Goal: Task Accomplishment & Management: Manage account settings

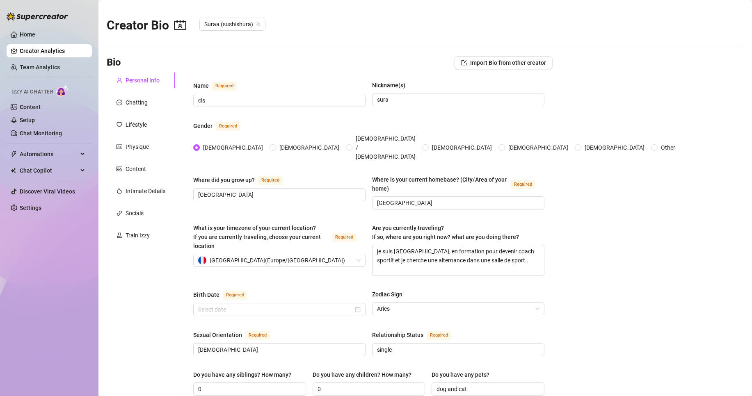
radio input "true"
type input "[DATE]"
click at [41, 108] on link "Content" at bounding box center [30, 107] width 21 height 7
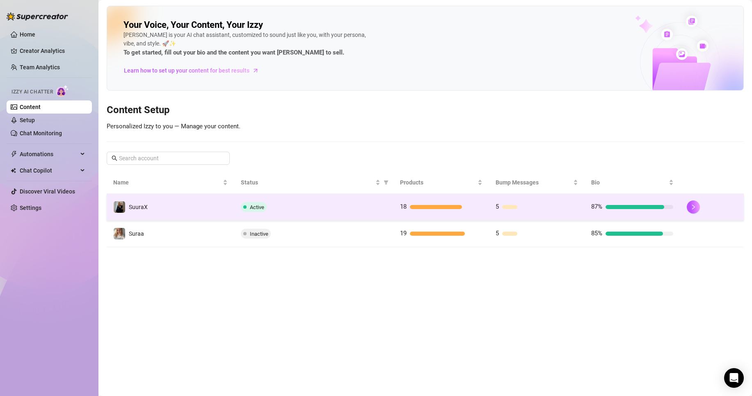
click at [312, 199] on td "Active" at bounding box center [313, 207] width 159 height 27
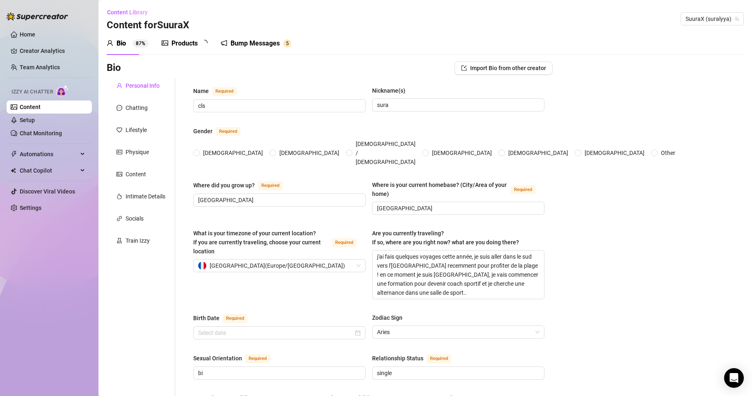
radio input "true"
type input "[DATE]"
click at [180, 42] on div "Products" at bounding box center [185, 44] width 26 height 10
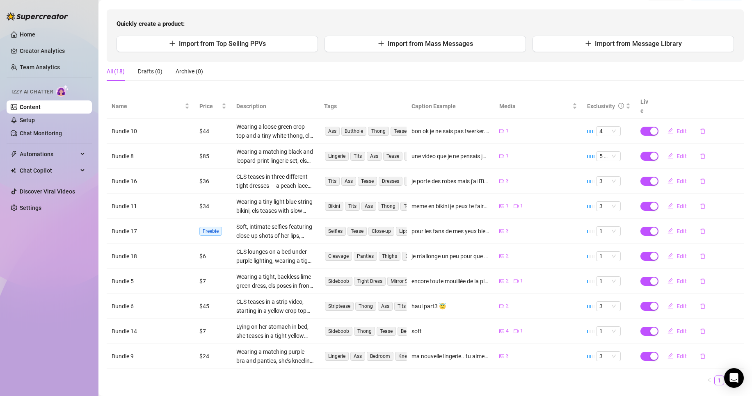
scroll to position [87, 0]
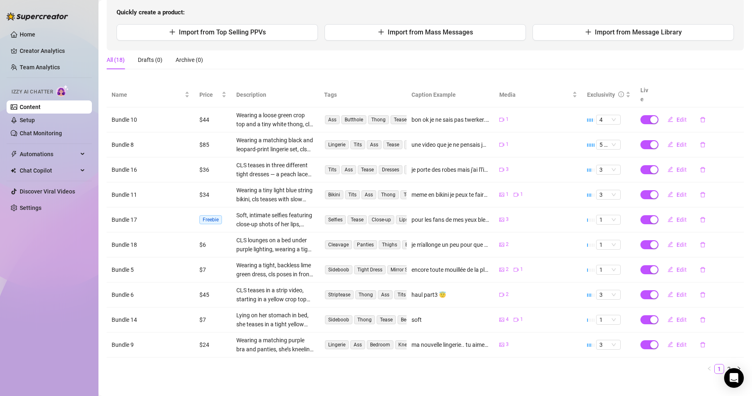
click at [494, 211] on td "3" at bounding box center [538, 220] width 88 height 25
click at [670, 238] on button "Edit" at bounding box center [677, 244] width 32 height 13
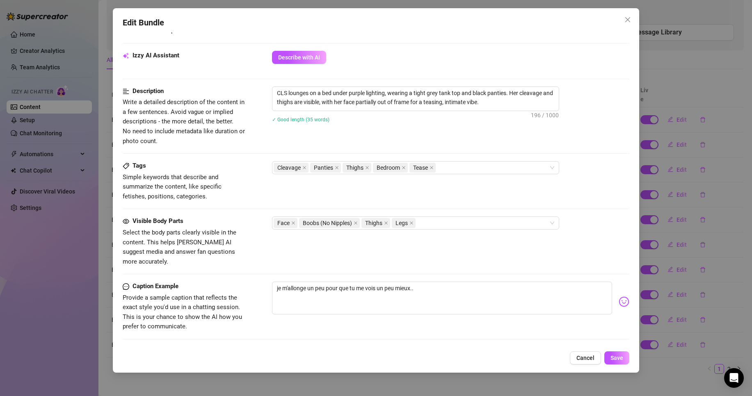
scroll to position [284, 0]
drag, startPoint x: 452, startPoint y: 279, endPoint x: 219, endPoint y: 294, distance: 233.6
click at [219, 294] on div "Caption Example Provide a sample caption that reflects the exact style you'd us…" at bounding box center [376, 307] width 507 height 50
type textarea "j"
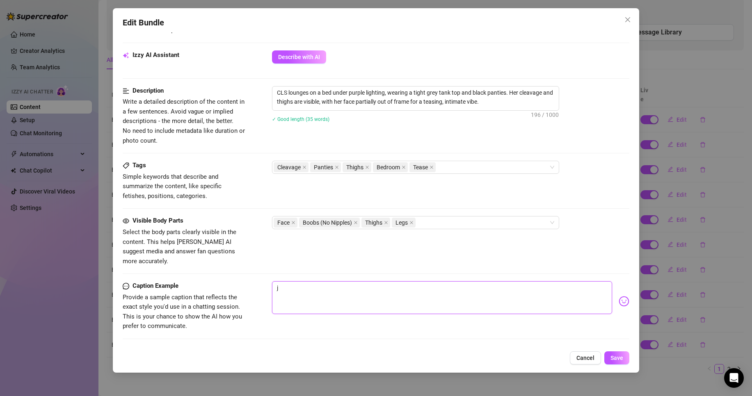
type textarea "ju"
type textarea "jus"
type textarea "just"
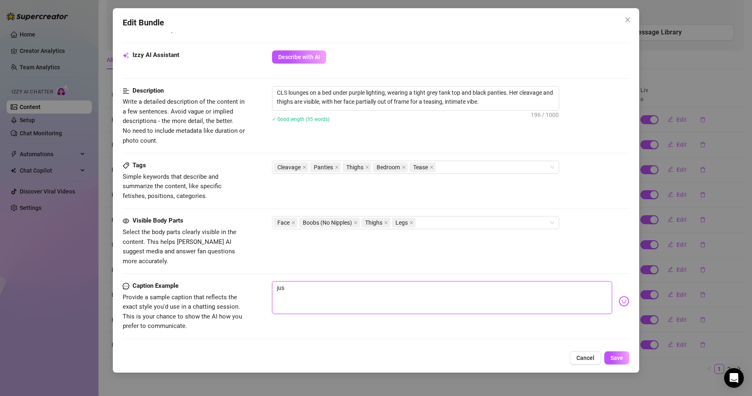
type textarea "just"
type textarea "juste"
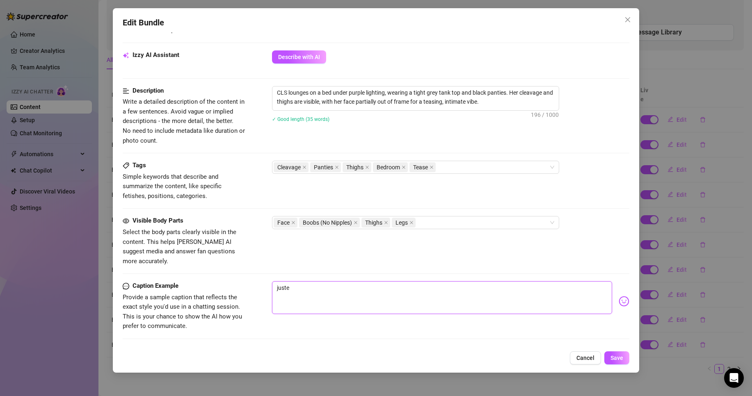
type textarea "juste m"
type textarea "juste mo"
type textarea "juste moi"
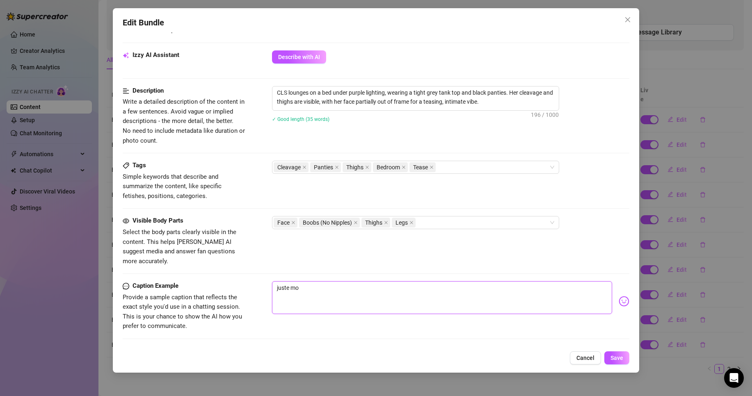
type textarea "juste moi"
type textarea "juste moi d"
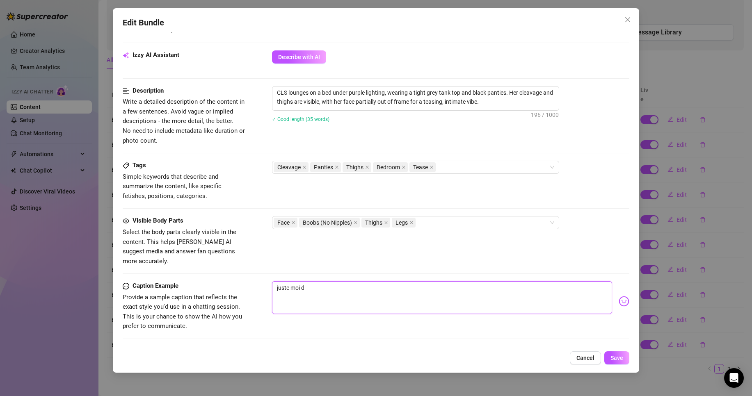
type textarea "juste moi da"
type textarea "juste moi dan"
type textarea "juste moi dans"
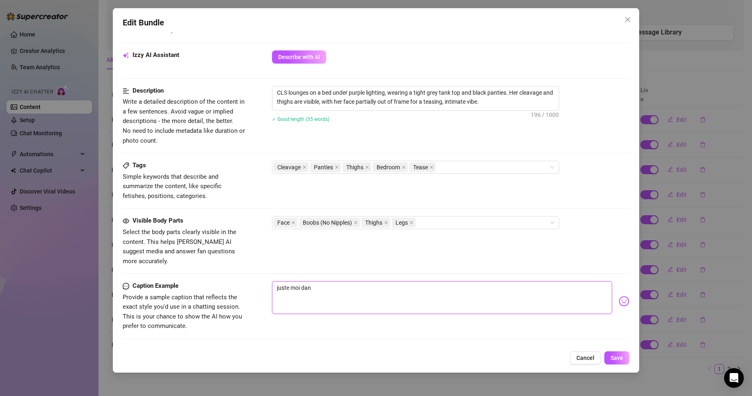
type textarea "juste moi dans"
type textarea "juste moi dans u"
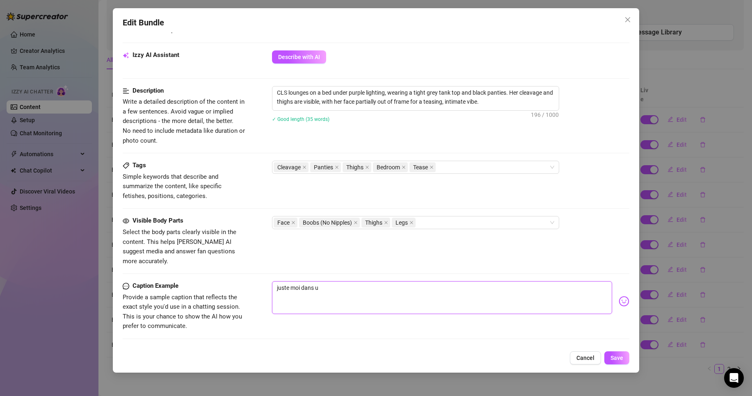
type textarea "juste moi dans un"
type textarea "juste moi dans un a"
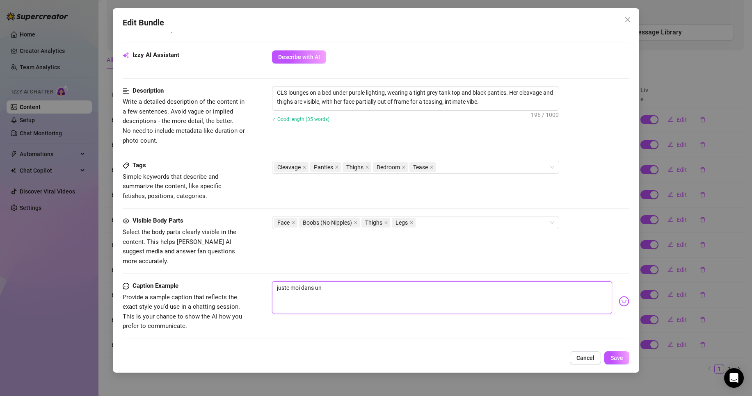
type textarea "juste moi dans un a"
type textarea "juste moi dans un au"
type textarea "juste moi dans un aut"
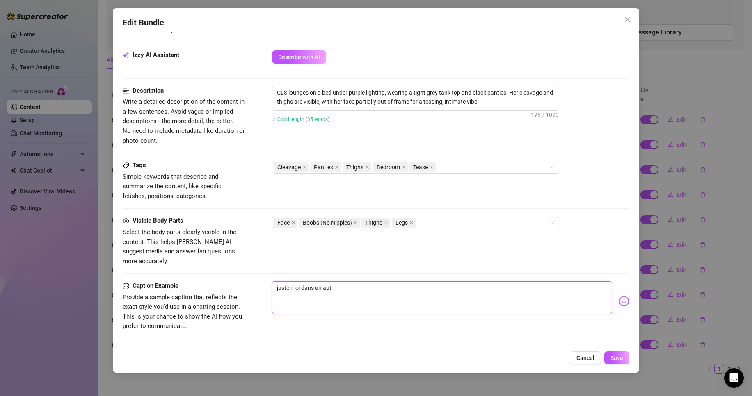
type textarea "juste moi dans un autr"
type textarea "juste moi dans un autre"
type textarea "juste moi dans un autre a"
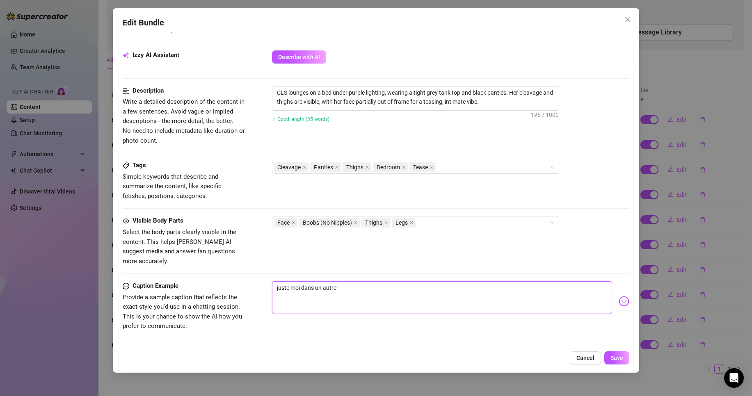
type textarea "juste moi dans un autre a"
type textarea "juste moi dans un autre an"
type textarea "juste moi dans un autre ang"
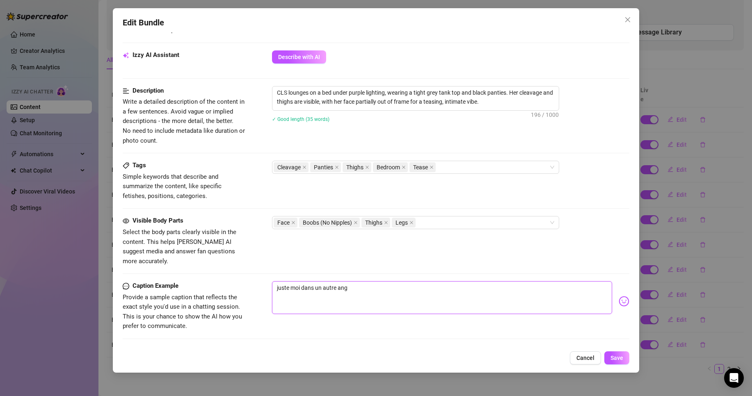
type textarea "juste moi dans un autre angl"
type textarea "juste moi dans un autre angle"
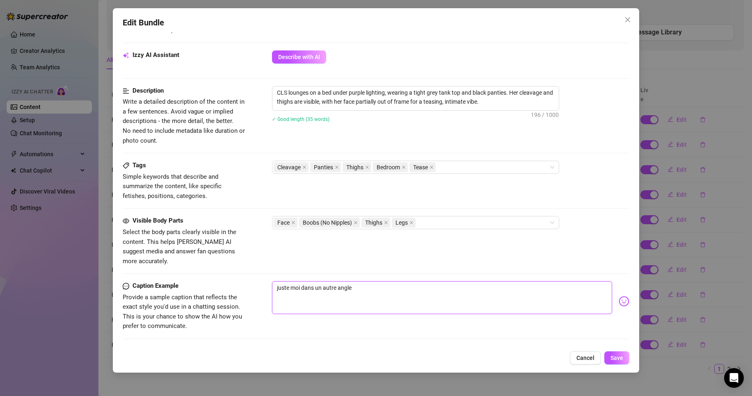
type textarea "juste moi dans un autre angle"
type textarea "juste moi dans un autre angle h"
type textarea "juste moi dans un autre angle hi"
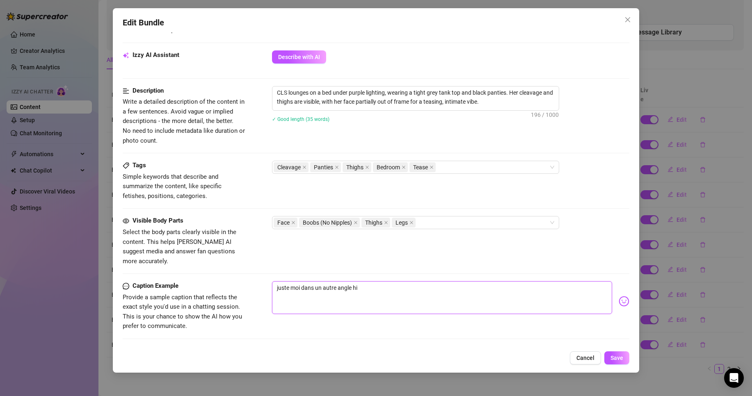
type textarea "juste moi dans un autre angle hih"
type textarea "juste moi dans un autre angle hihi"
click at [619, 353] on button "Save" at bounding box center [616, 358] width 25 height 13
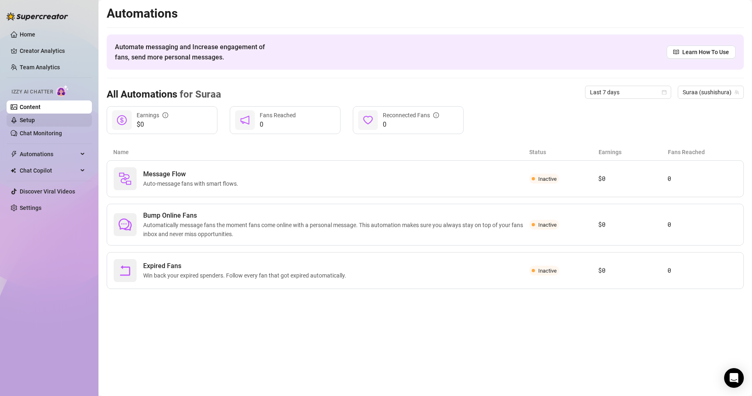
click at [35, 124] on link "Setup" at bounding box center [27, 120] width 15 height 7
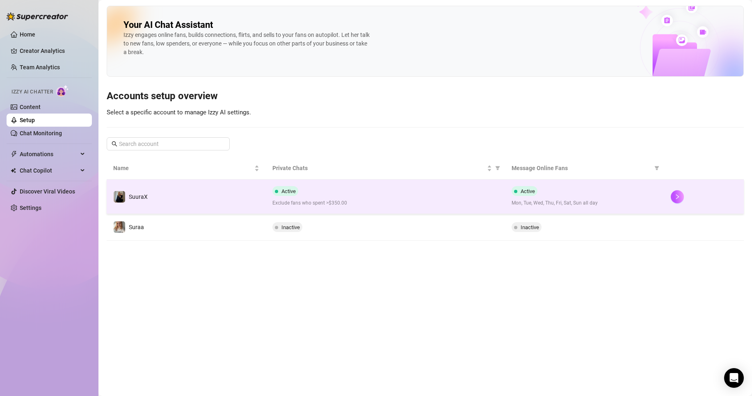
click at [335, 190] on div "Active Exclude fans who spent >$350.00" at bounding box center [385, 196] width 226 height 21
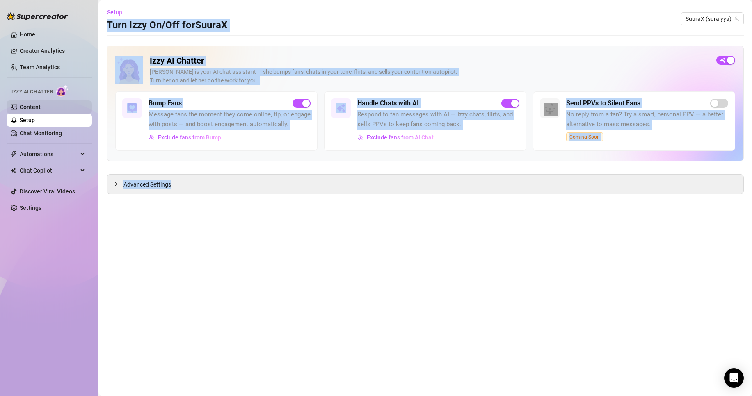
click at [41, 110] on link "Content" at bounding box center [30, 107] width 21 height 7
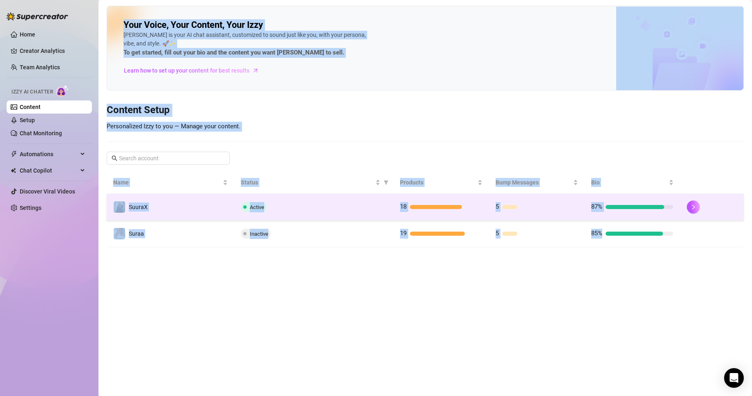
click at [335, 201] on td "Active" at bounding box center [313, 207] width 159 height 27
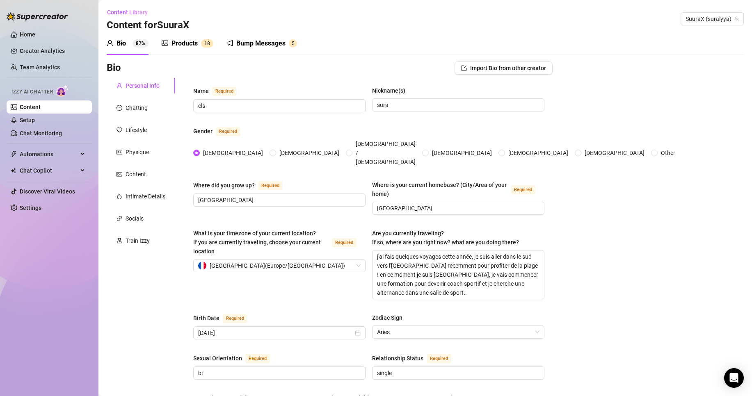
click at [192, 38] on div "Products 1 8" at bounding box center [188, 43] width 52 height 23
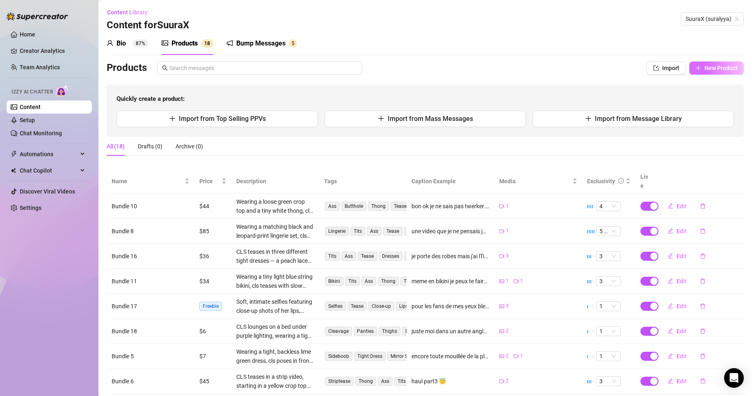
click at [707, 72] on button "New Product" at bounding box center [716, 68] width 55 height 13
type textarea "Type your message here..."
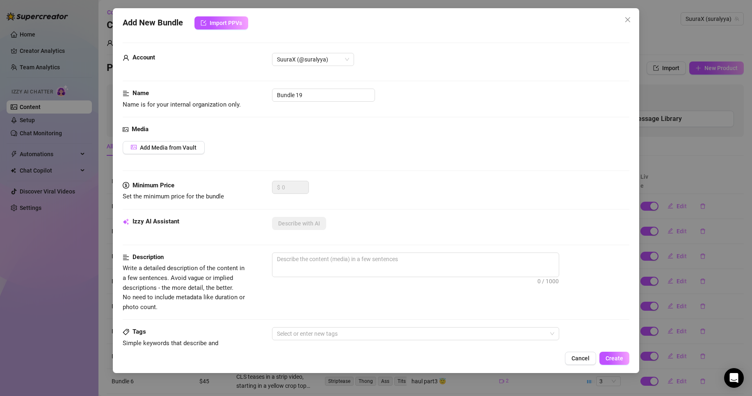
click at [213, 138] on div "Media Add Media from Vault" at bounding box center [376, 153] width 507 height 56
click at [191, 139] on div "Media Add Media from Vault" at bounding box center [376, 153] width 507 height 56
click at [172, 150] on span "Add Media from Vault" at bounding box center [168, 147] width 57 height 7
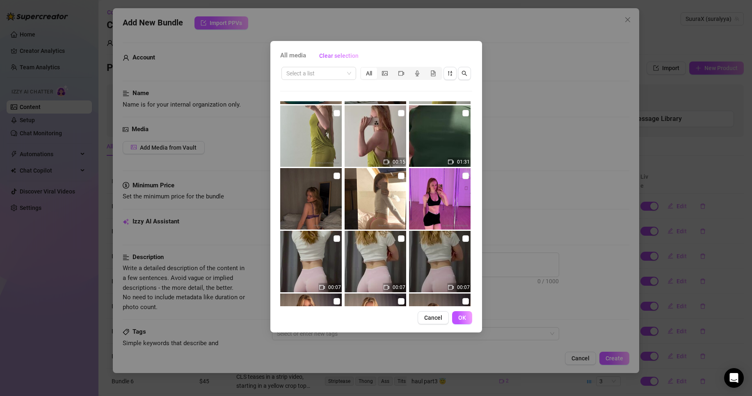
scroll to position [495, 0]
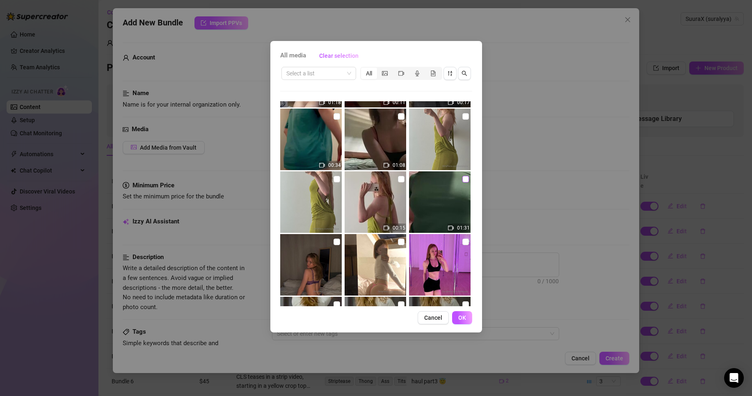
click at [462, 180] on input "checkbox" at bounding box center [465, 179] width 7 height 7
checkbox input "true"
click at [461, 318] on span "OK" at bounding box center [462, 318] width 8 height 7
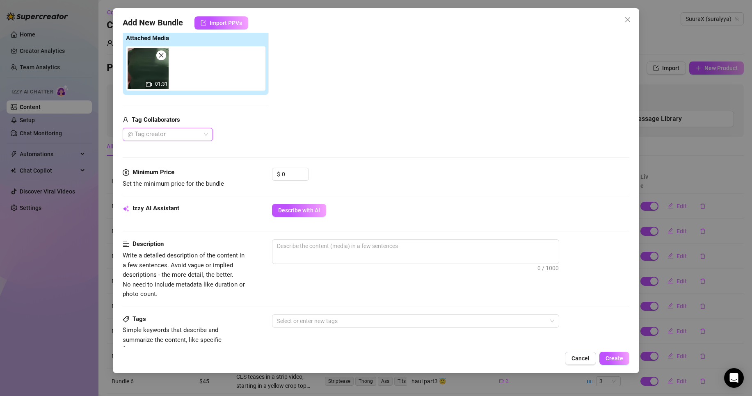
scroll to position [130, 0]
click at [283, 207] on span "Describe with AI" at bounding box center [299, 210] width 42 height 7
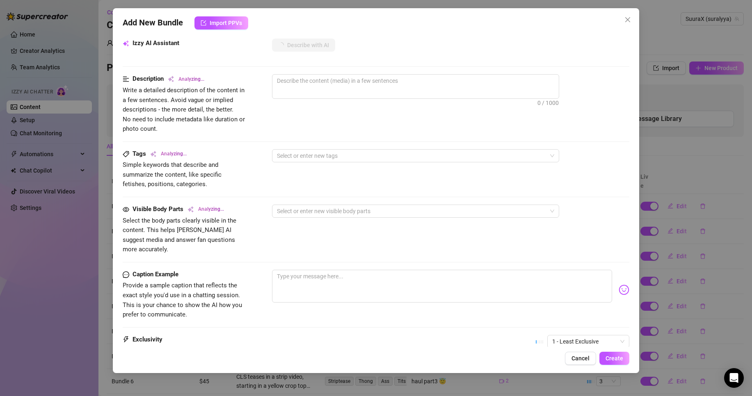
scroll to position [296, 0]
click at [293, 270] on textarea at bounding box center [442, 286] width 340 height 33
type textarea "v"
type textarea "ve"
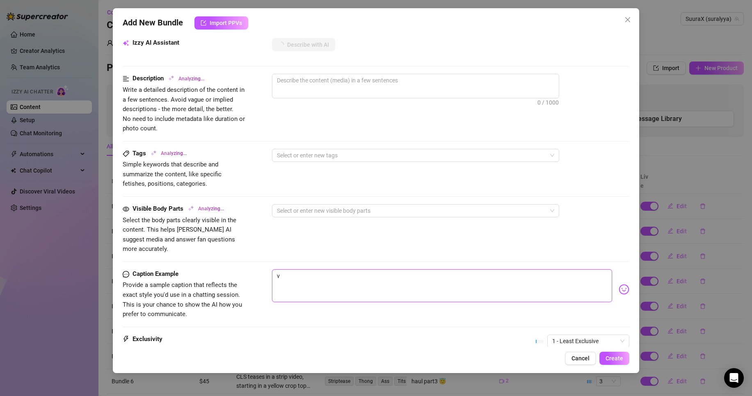
type textarea "ve"
type textarea "ves"
type textarea "In"
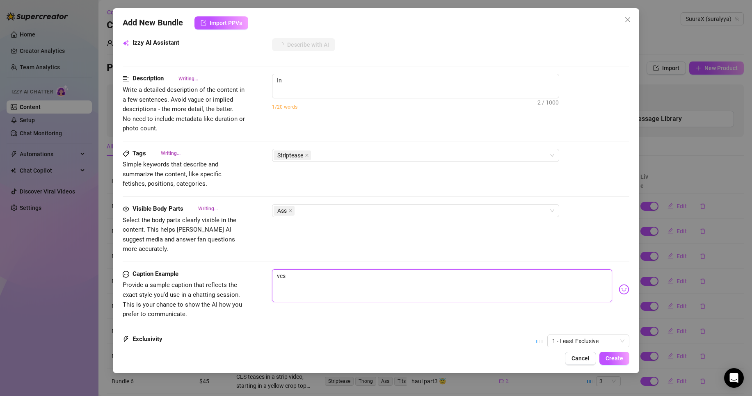
type textarea "In a"
type textarea "vest"
type textarea "In a tiled"
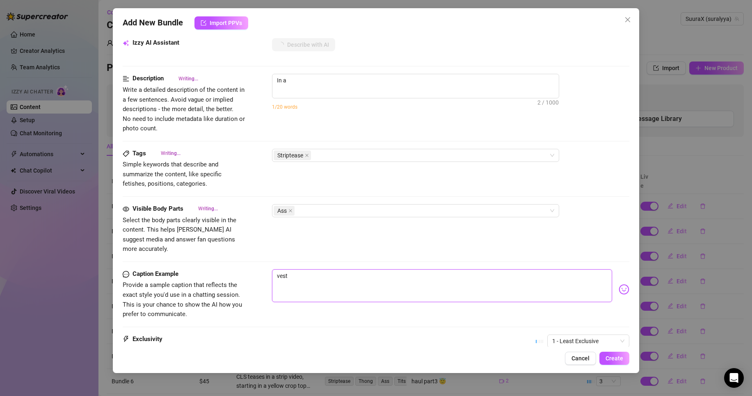
type textarea "In a tiled"
type textarea "In a tiled room,"
type textarea "In a tiled room, CLS"
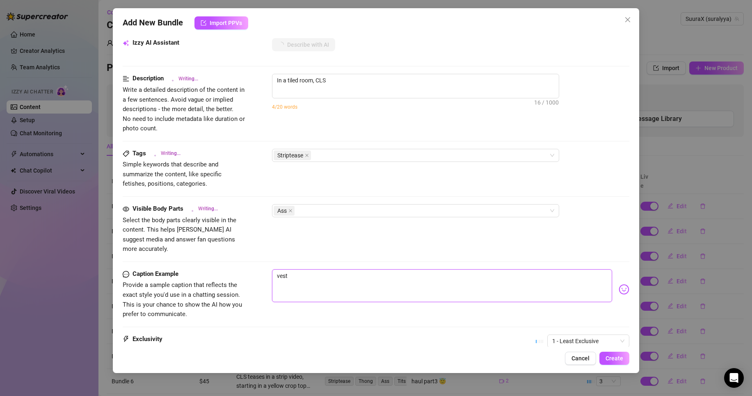
type textarea "vesta"
type textarea "In a tiled room, CLS teases"
type textarea "In a tiled room, CLS teases in"
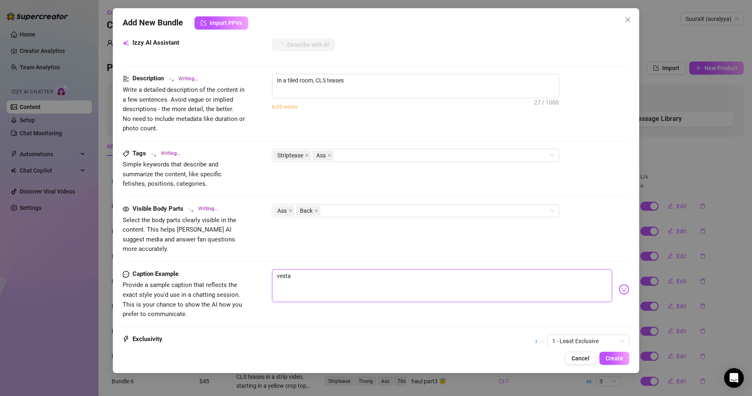
type textarea "In a tiled room, CLS teases in"
type textarea "In a tiled room, CLS teases in a"
type textarea "In a tiled room, CLS teases in a tight"
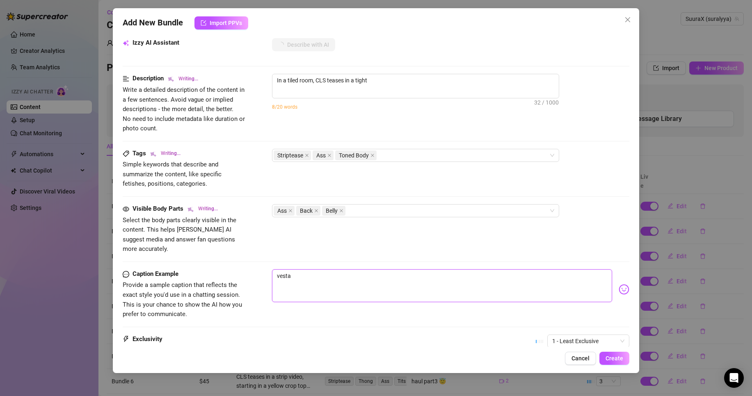
type textarea "vest"
type textarea "In a tiled room, CLS teases in a tight green"
type textarea "In a tiled room, CLS teases in a tight green crop"
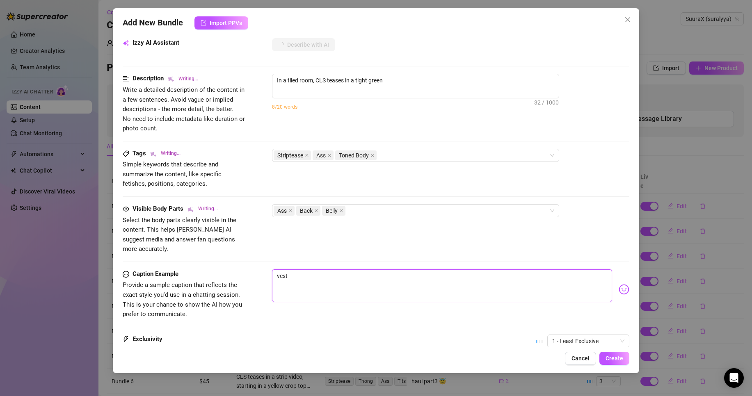
type textarea "In a tiled room, CLS teases in a tight green crop"
type textarea "vesti"
type textarea "In a tiled room, CLS teases in a tight green crop top"
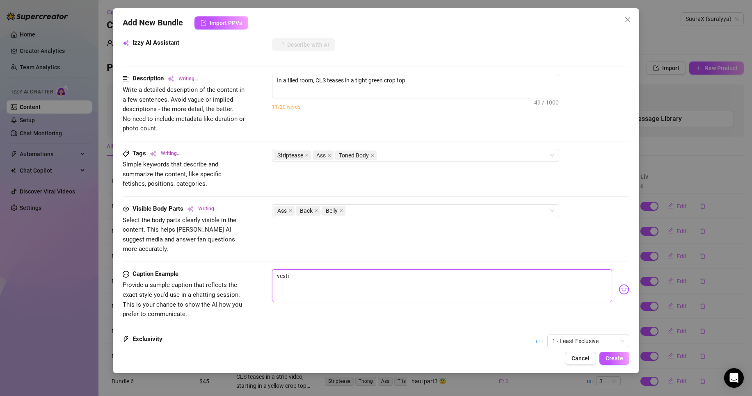
type textarea "vestia"
type textarea "In a tiled room, CLS teases in a tight green crop top and"
type textarea "vestiai"
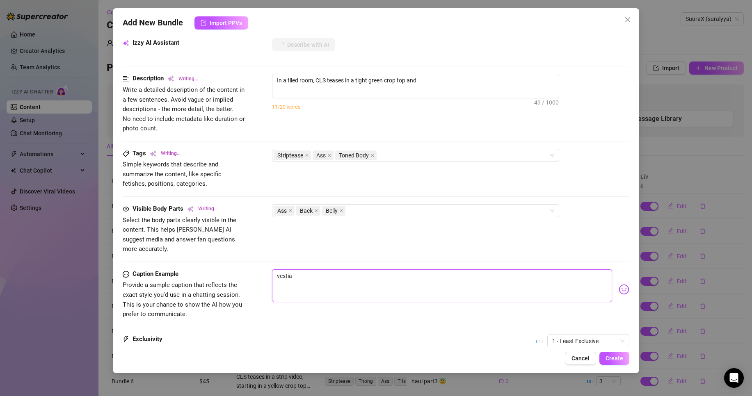
type textarea "vestiai"
type textarea "In a tiled room, CLS teases in a tight green crop top and short"
type textarea "vestiair"
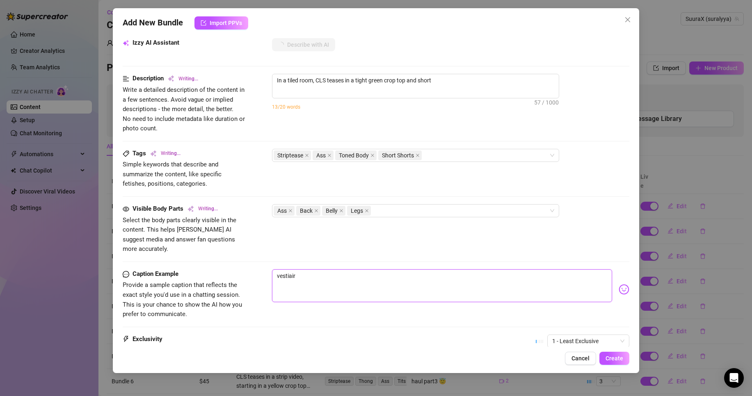
type textarea "In a tiled room, CLS teases in a tight green crop top and short black"
type textarea "vestiaire"
type textarea "In a tiled room, CLS teases in a tight green crop top and short black shorts,"
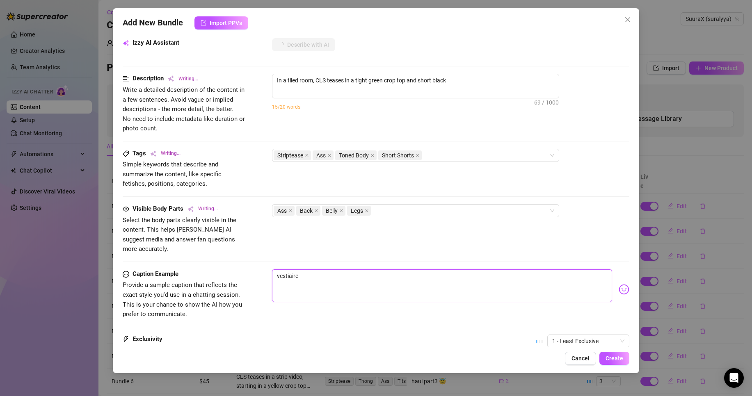
type textarea "In a tiled room, CLS teases in a tight green crop top and short black shorts,"
type textarea "In a tiled room, CLS teases in a tight green crop top and short black shorts, s…"
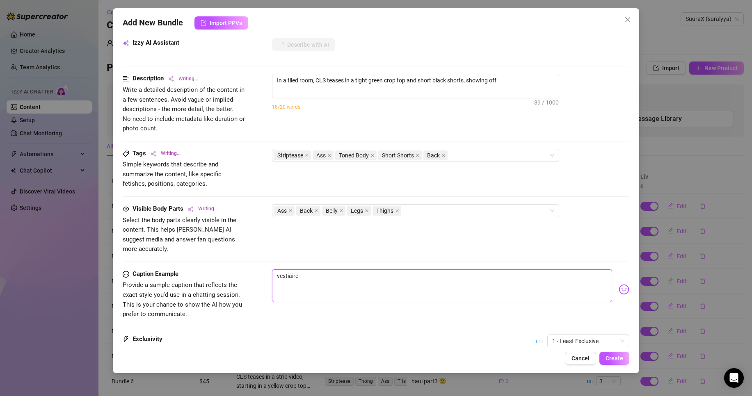
type textarea "In a tiled room, CLS teases in a tight green crop top and short black shorts, s…"
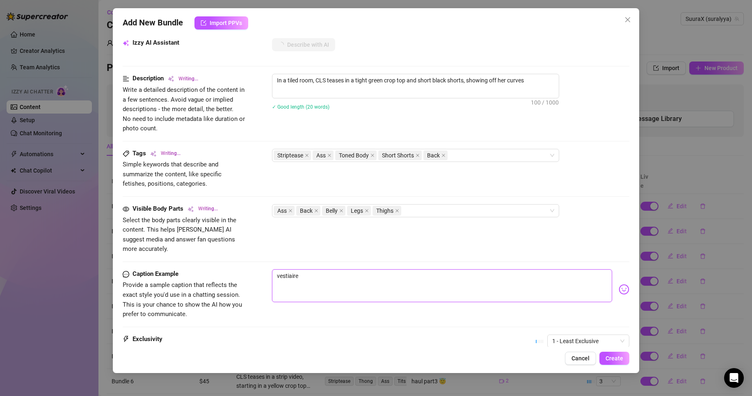
type textarea "In a tiled room, CLS teases in a tight green crop top and short black shorts, s…"
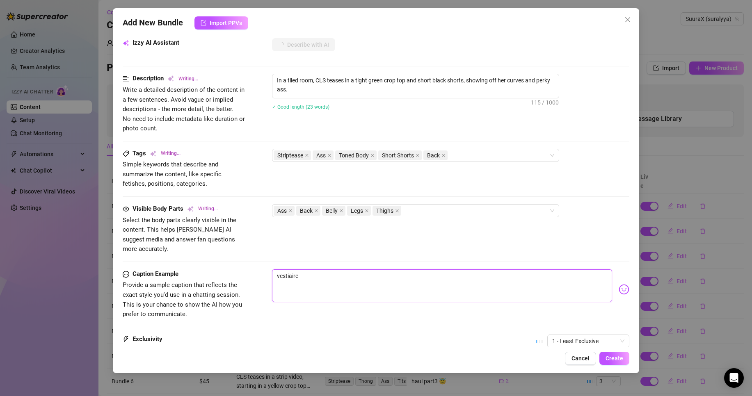
type textarea "In a tiled room, CLS teases in a tight green crop top and short black shorts, s…"
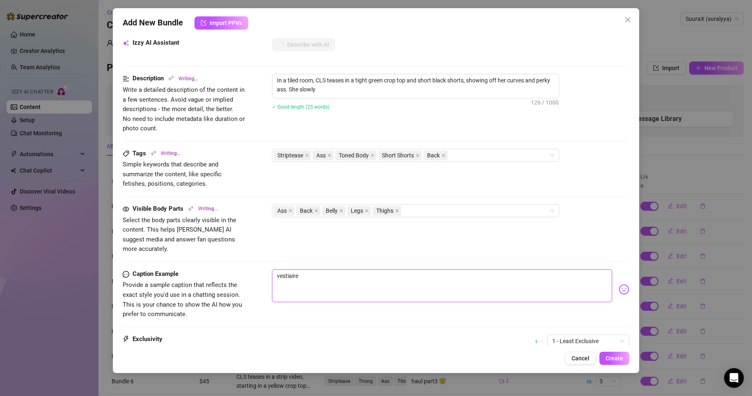
type textarea "In a tiled room, CLS teases in a tight green crop top and short black shorts, s…"
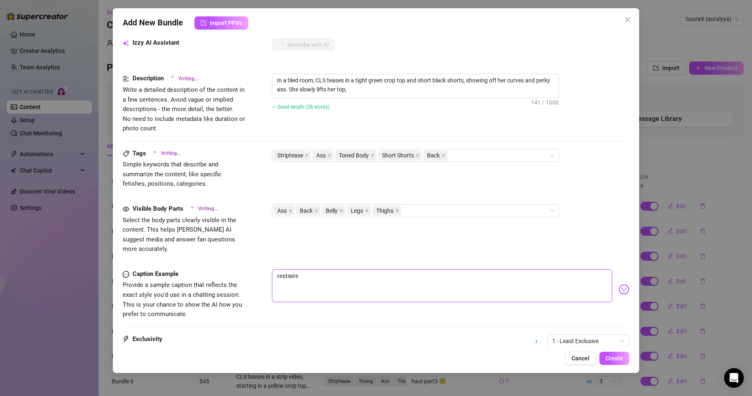
type textarea "In a tiled room, CLS teases in a tight green crop top and short black shorts, s…"
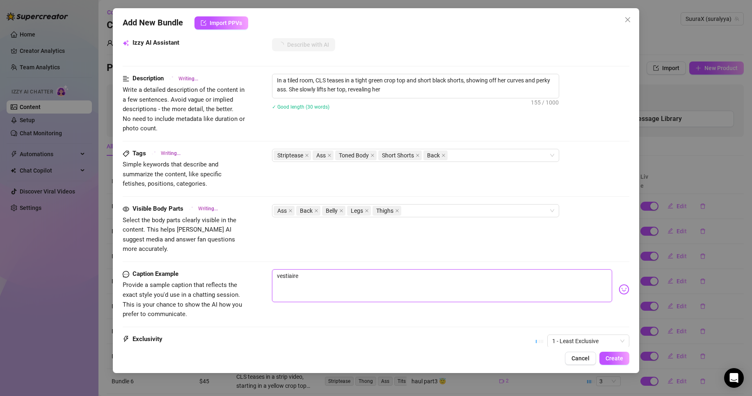
type textarea "In a tiled room, CLS teases in a tight green crop top and short black shorts, s…"
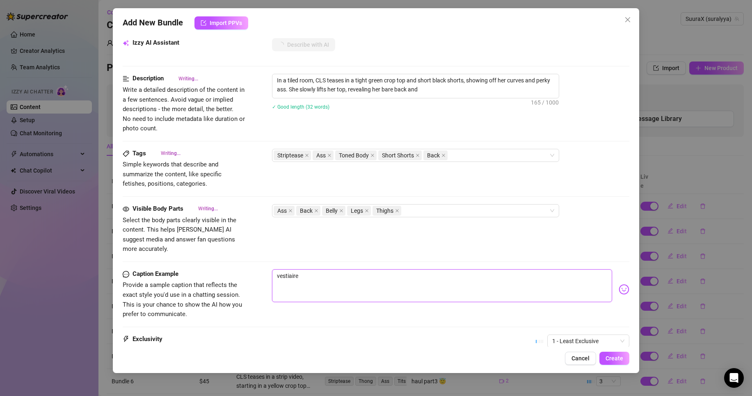
type textarea "In a tiled room, CLS teases in a tight green crop top and short black shorts, s…"
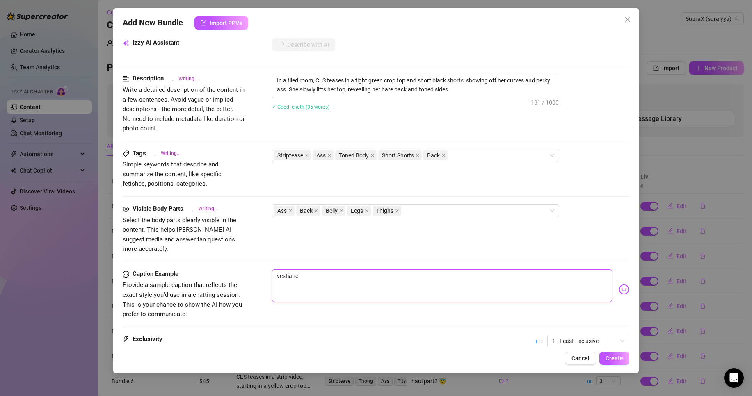
type textarea "In a tiled room, CLS teases in a tight green crop top and short black shorts, s…"
type textarea "vestiair"
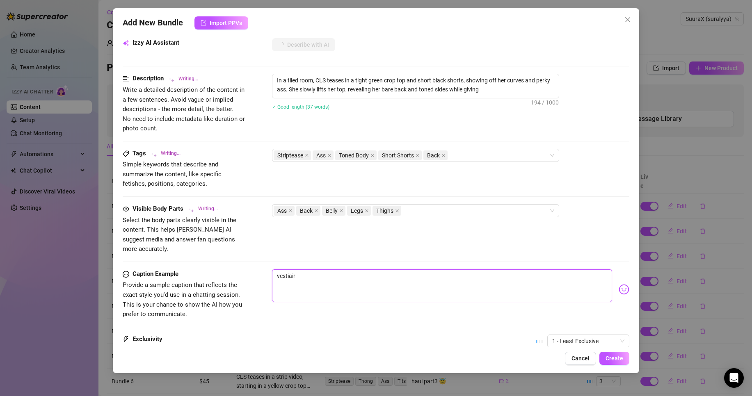
type textarea "In a tiled room, CLS teases in a tight green crop top and short black shorts, s…"
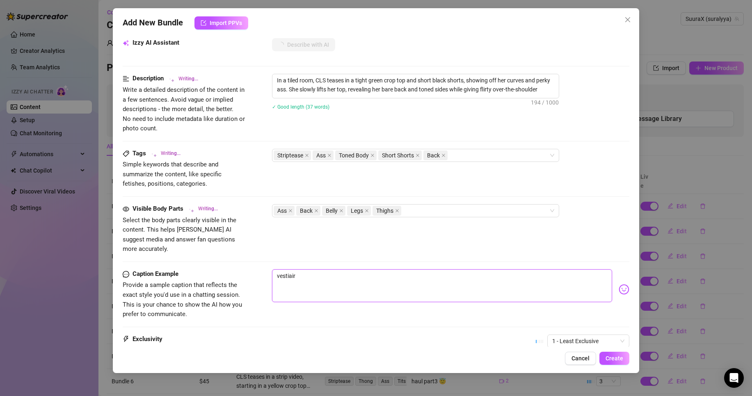
type textarea "In a tiled room, CLS teases in a tight green crop top and short black shorts, s…"
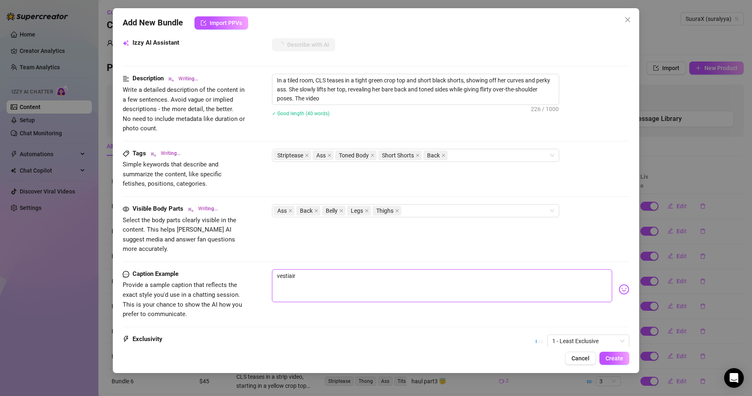
type textarea "vestiai"
type textarea "In a tiled room, CLS teases in a tight green crop top and short black shorts, s…"
type textarea "vestia"
type textarea "In a tiled room, CLS teases in a tight green crop top and short black shorts, s…"
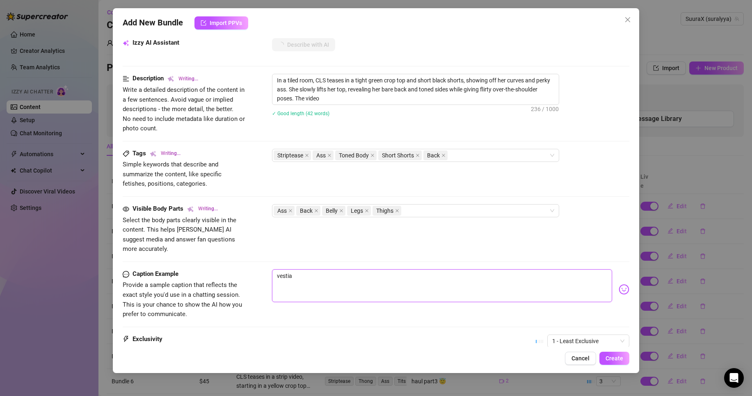
type textarea "In a tiled room, CLS teases in a tight green crop top and short black shorts, s…"
type textarea "vesti"
type textarea "vest"
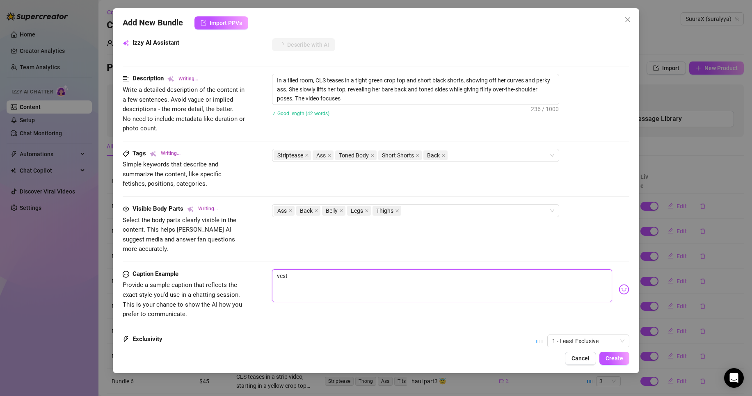
type textarea "ves"
type textarea "ve"
type textarea "In a tiled room, CLS teases in a tight green crop top and short black shorts, s…"
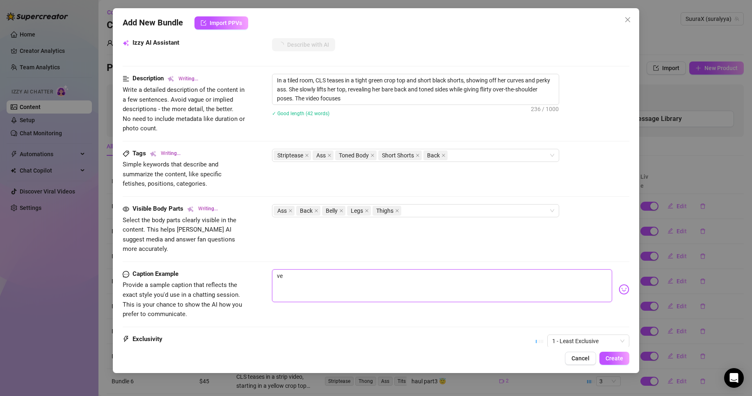
type textarea "In a tiled room, CLS teases in a tight green crop top and short black shorts, s…"
type textarea "v"
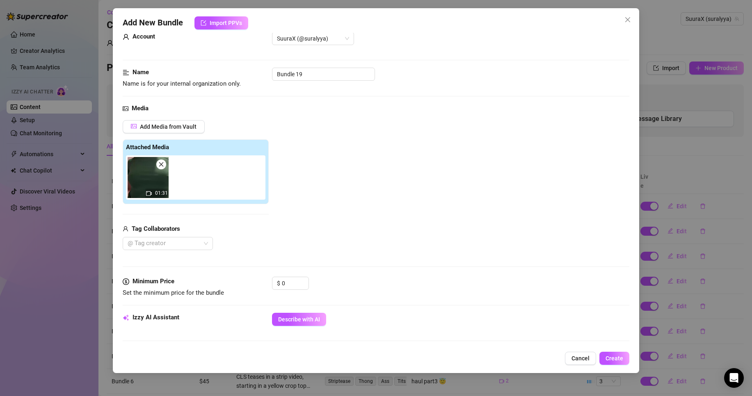
scroll to position [0, 0]
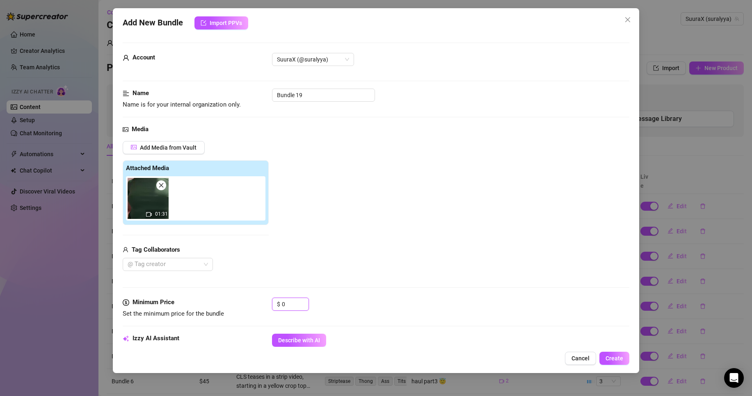
drag, startPoint x: 298, startPoint y: 302, endPoint x: 163, endPoint y: 294, distance: 134.4
click at [163, 294] on form "Account SuuraX (@suralyya) Name Name is for your internal organization only. Bu…" at bounding box center [376, 387] width 507 height 689
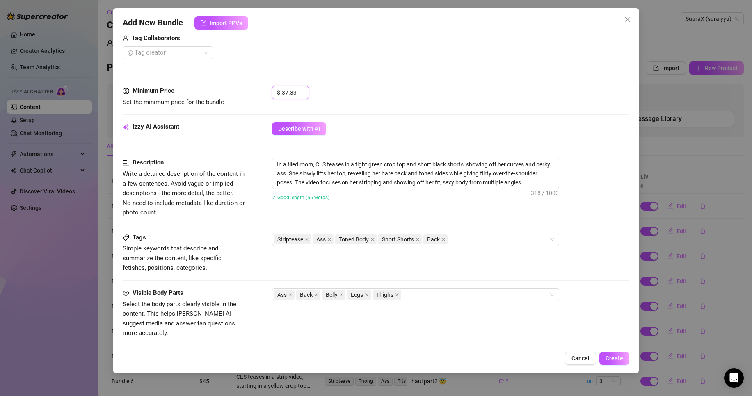
scroll to position [228, 0]
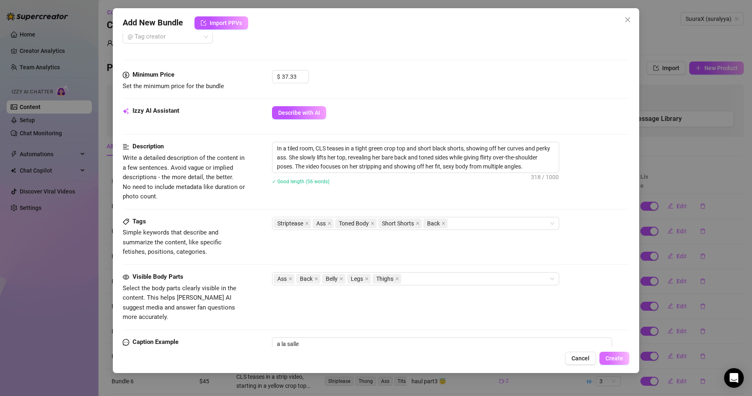
click at [623, 361] on span "Create" at bounding box center [615, 358] width 18 height 7
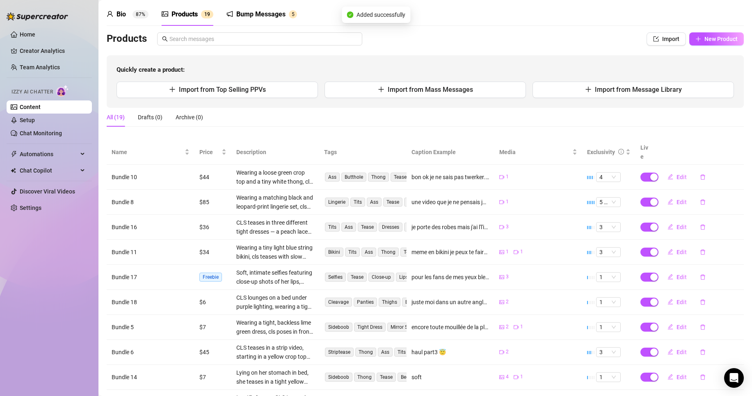
scroll to position [87, 0]
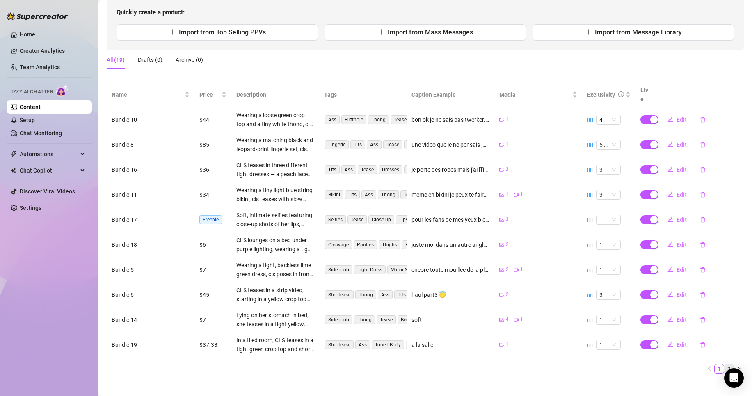
click at [725, 365] on link "2" at bounding box center [729, 369] width 9 height 9
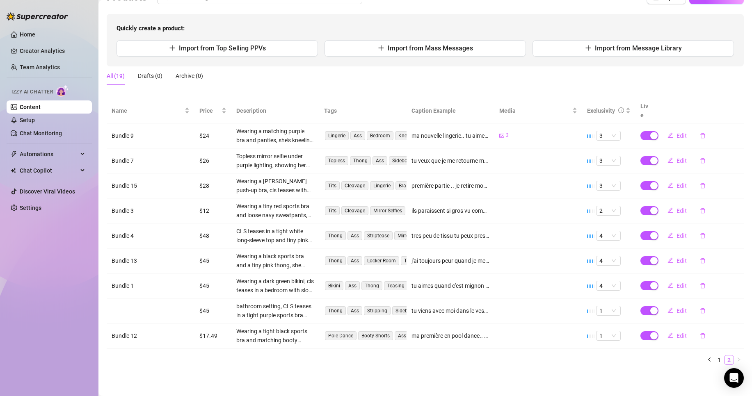
scroll to position [62, 0]
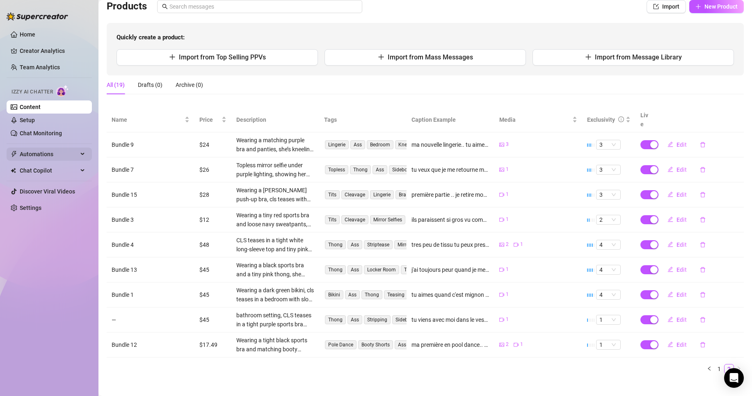
click at [46, 154] on span "Automations" at bounding box center [49, 154] width 58 height 13
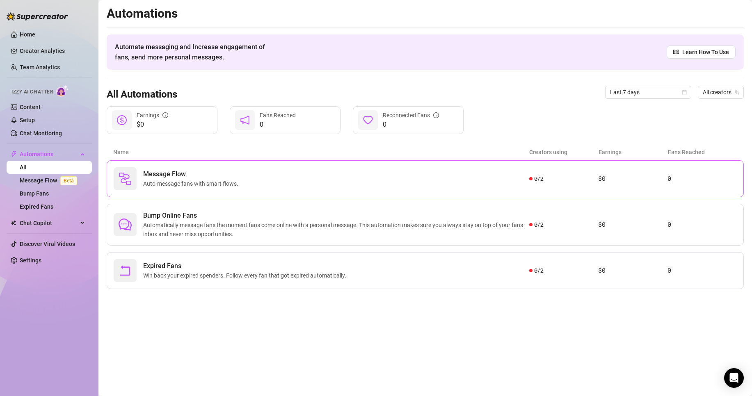
click at [191, 176] on span "Message Flow" at bounding box center [192, 174] width 98 height 10
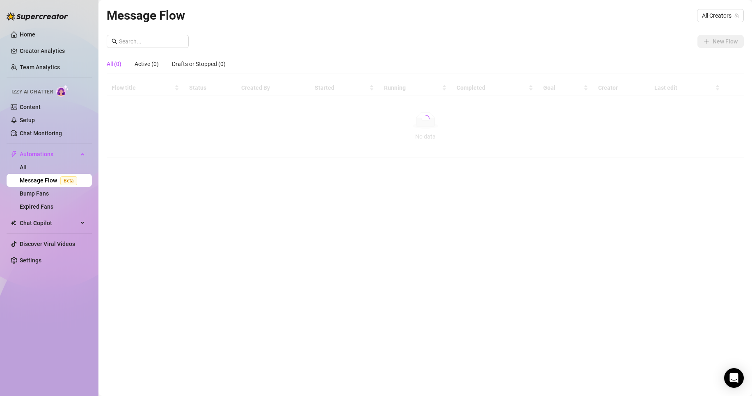
click at [191, 176] on div "Message Flow All Creators New Flow All (0) Active (0) Drafts or Stopped (0) Flo…" at bounding box center [425, 189] width 637 height 366
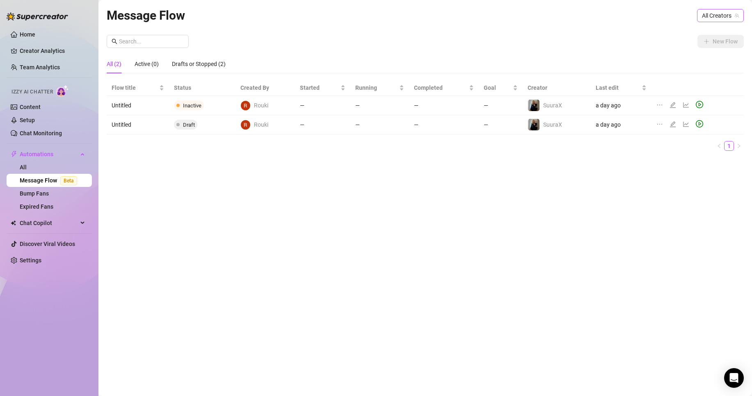
click at [722, 15] on span "All Creators" at bounding box center [720, 15] width 37 height 12
click at [706, 40] on div "SuuraX ( suralyya )" at bounding box center [705, 46] width 74 height 14
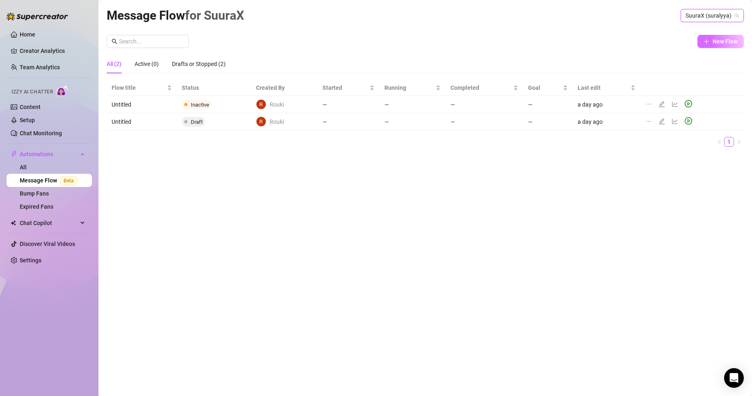
click at [733, 46] on button "New Flow" at bounding box center [721, 41] width 46 height 13
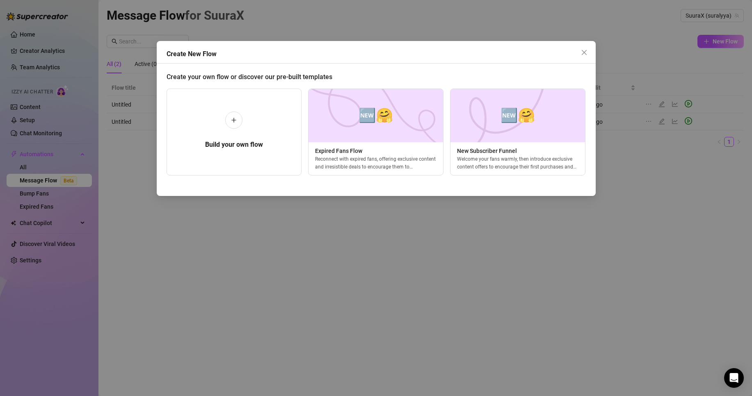
click at [239, 252] on div "Create New Flow Create your own flow or discover our pre-built templates Build …" at bounding box center [376, 198] width 752 height 396
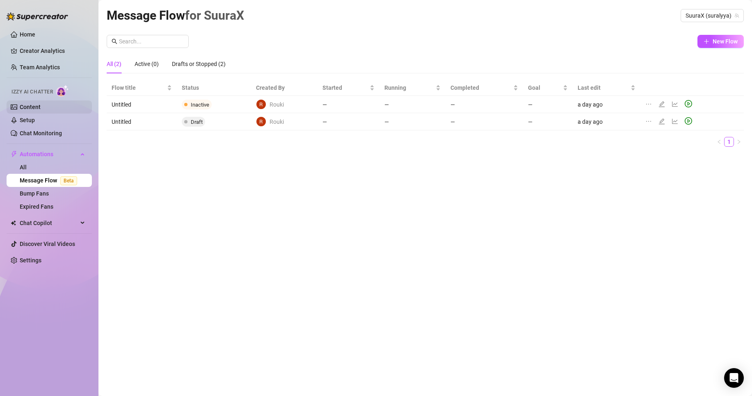
click at [28, 105] on link "Content" at bounding box center [30, 107] width 21 height 7
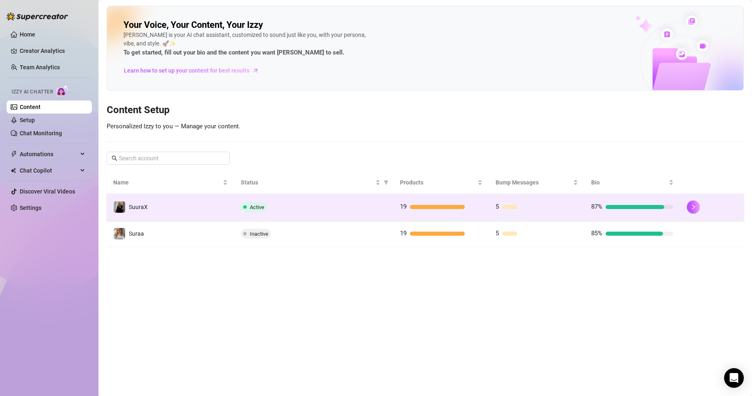
click at [240, 198] on td "Active" at bounding box center [313, 207] width 159 height 27
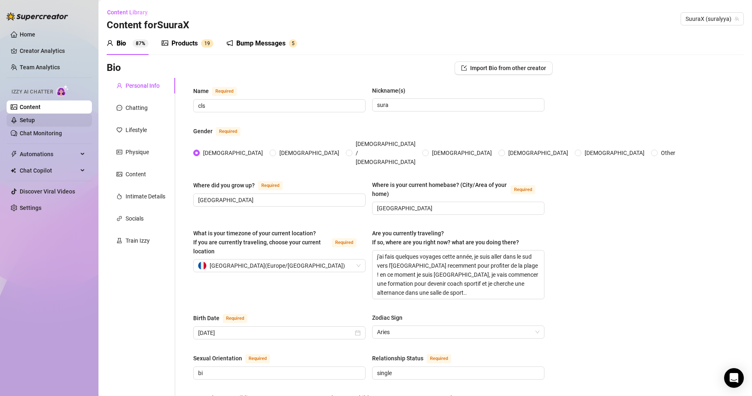
click at [35, 118] on link "Setup" at bounding box center [27, 120] width 15 height 7
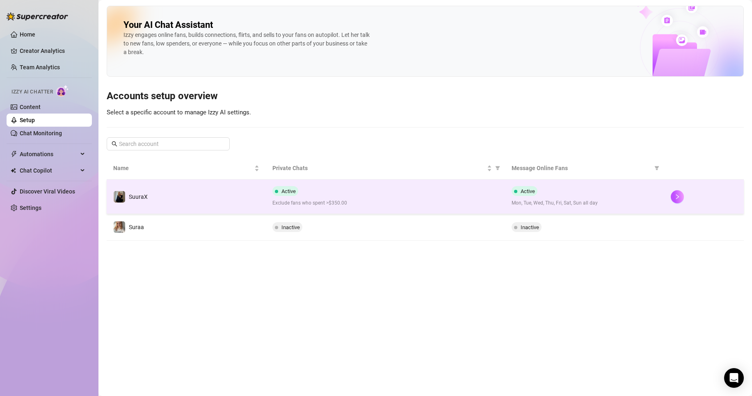
click at [208, 191] on td "SuuraX" at bounding box center [186, 197] width 159 height 34
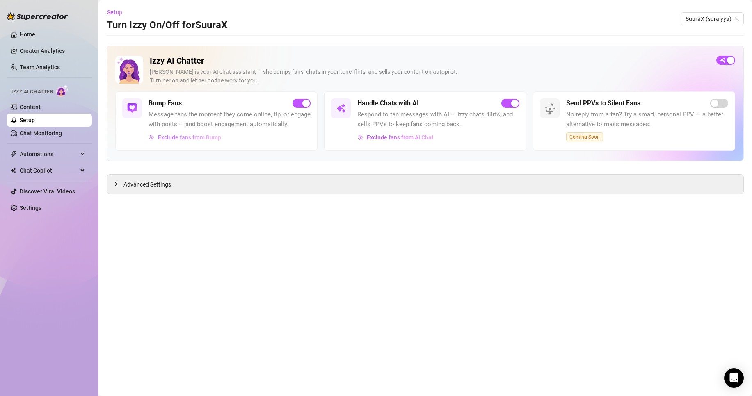
click at [174, 141] on button "Exclude fans from Bump" at bounding box center [185, 137] width 73 height 13
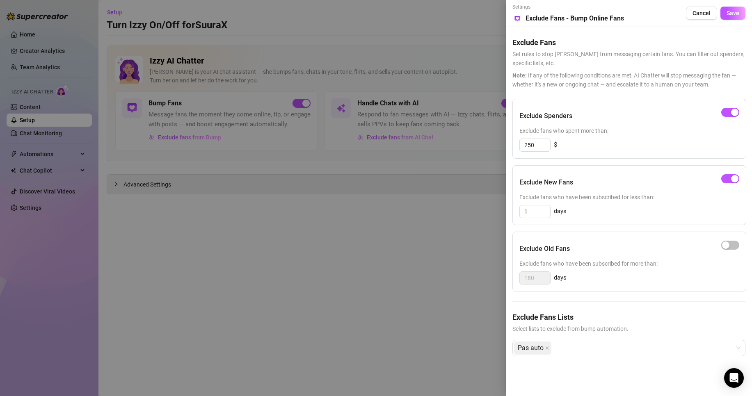
click at [344, 289] on div at bounding box center [376, 198] width 752 height 396
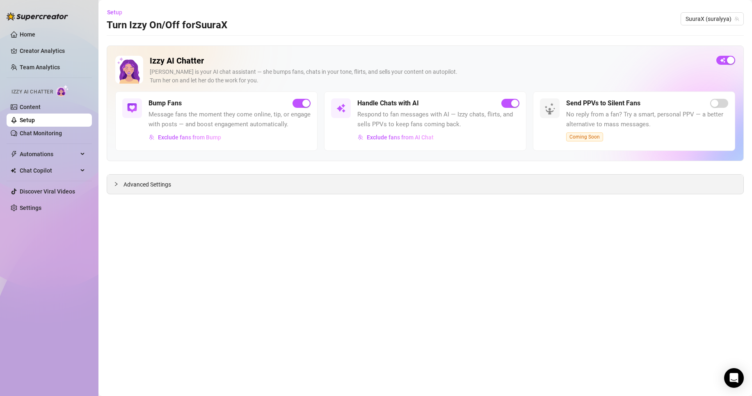
click at [304, 179] on div "Advanced Settings" at bounding box center [425, 184] width 636 height 19
click at [151, 187] on span "Advanced Settings" at bounding box center [148, 184] width 48 height 9
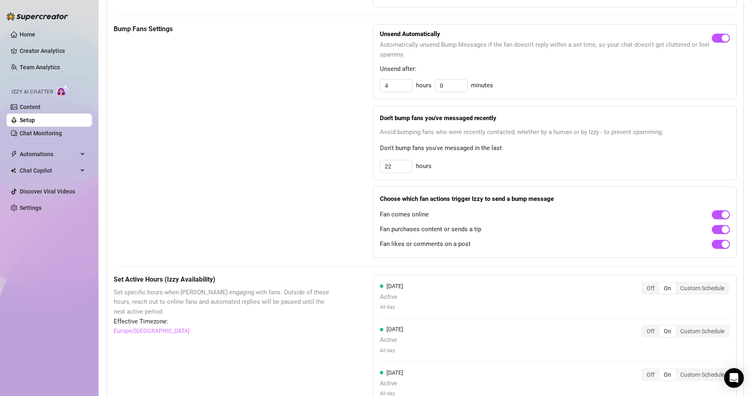
scroll to position [363, 0]
drag, startPoint x: 399, startPoint y: 175, endPoint x: 345, endPoint y: 178, distance: 54.3
click at [345, 178] on div "Bump Fans Settings Unsend Automatically Automatically unsend Bump Messages if t…" at bounding box center [425, 141] width 623 height 234
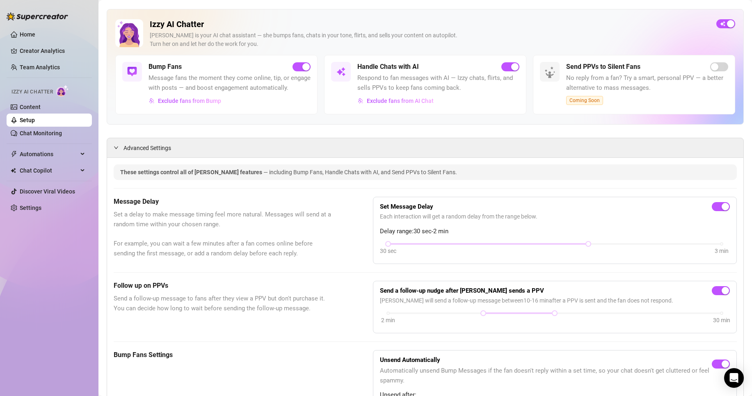
scroll to position [0, 0]
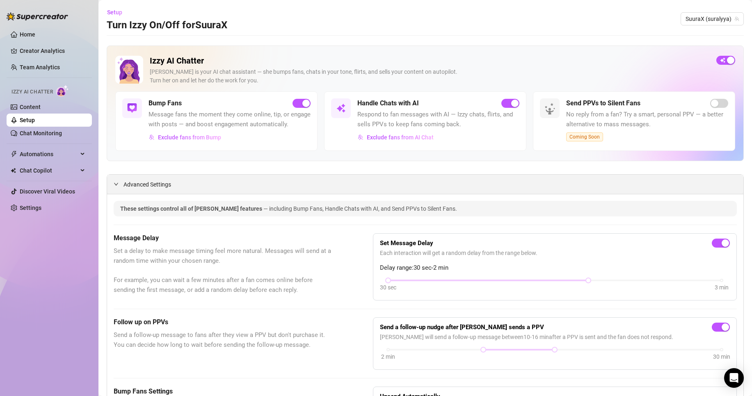
click at [152, 189] on span "Advanced Settings" at bounding box center [148, 184] width 48 height 9
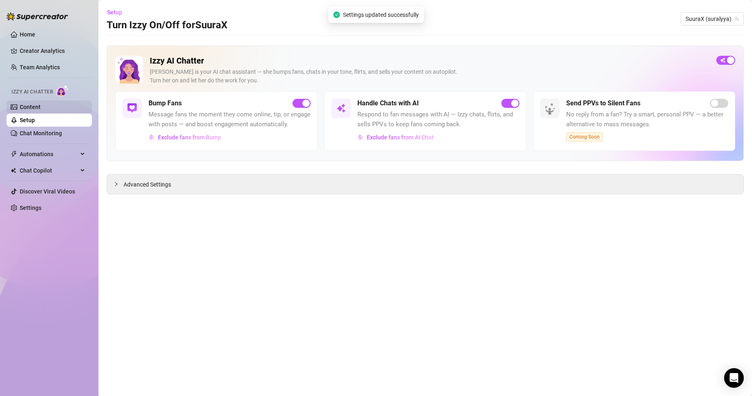
click at [41, 108] on link "Content" at bounding box center [30, 107] width 21 height 7
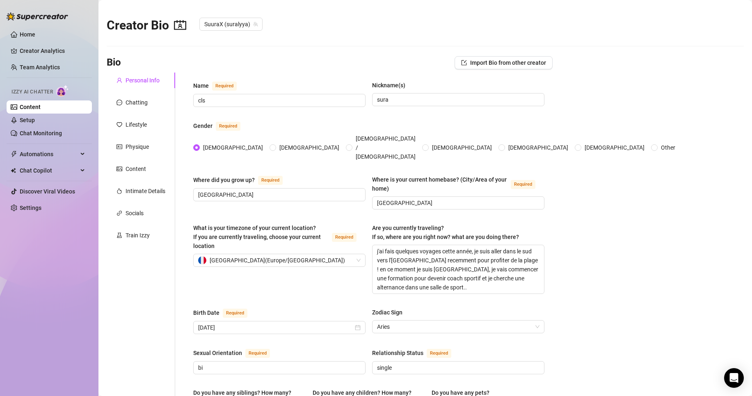
click at [33, 107] on link "Content" at bounding box center [30, 107] width 21 height 7
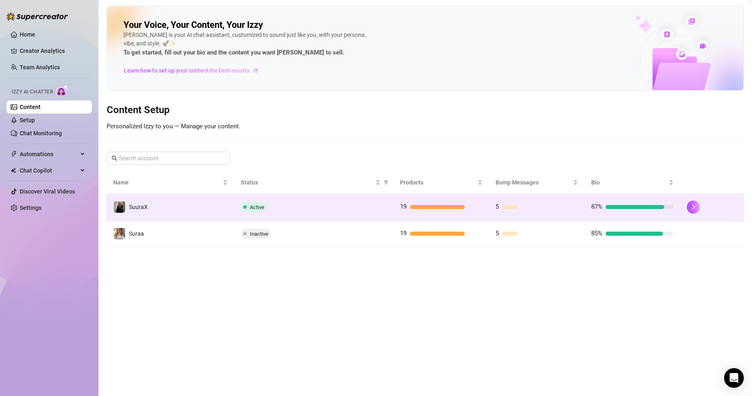
click at [275, 195] on td "Active" at bounding box center [313, 207] width 159 height 27
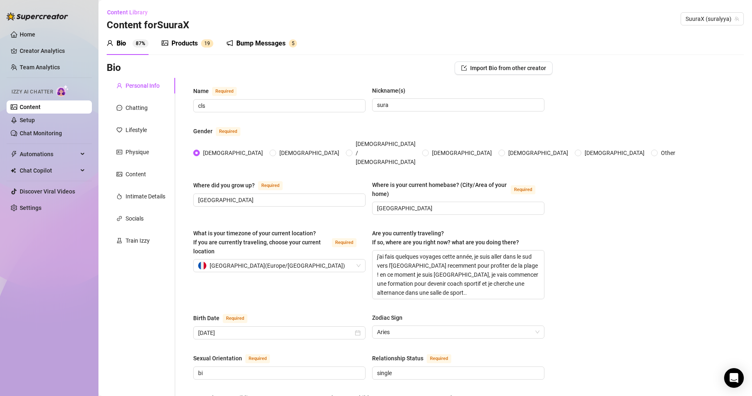
click at [198, 40] on div "Products" at bounding box center [185, 44] width 26 height 10
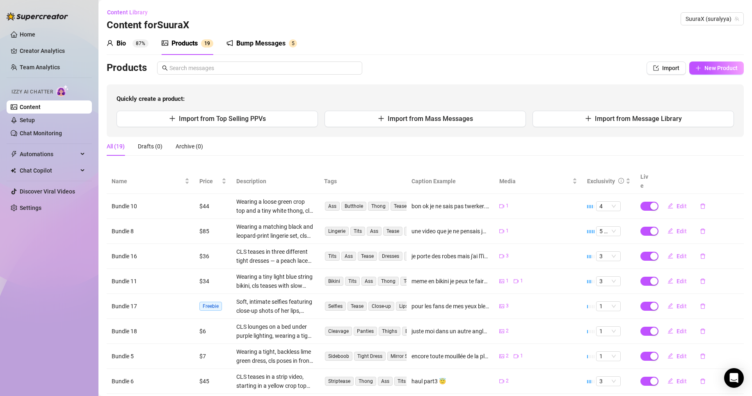
scroll to position [87, 0]
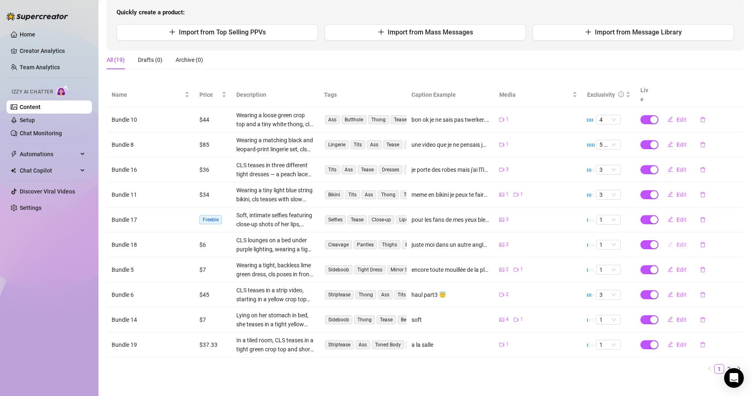
click at [679, 242] on span "Edit" at bounding box center [682, 245] width 10 height 7
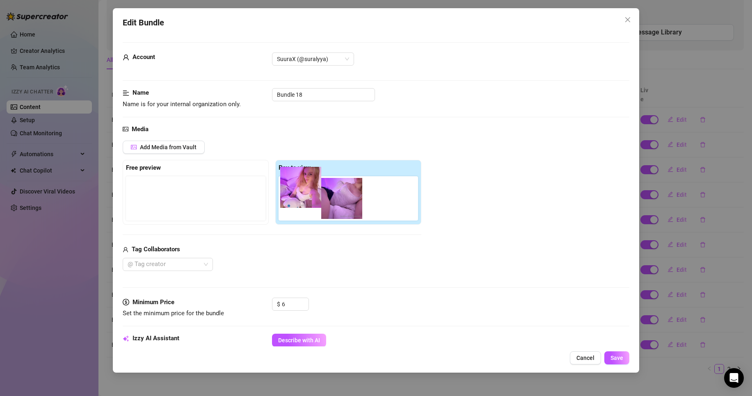
drag, startPoint x: 153, startPoint y: 212, endPoint x: 321, endPoint y: 206, distance: 168.8
click at [321, 206] on div "Free preview Pay to view" at bounding box center [272, 192] width 299 height 65
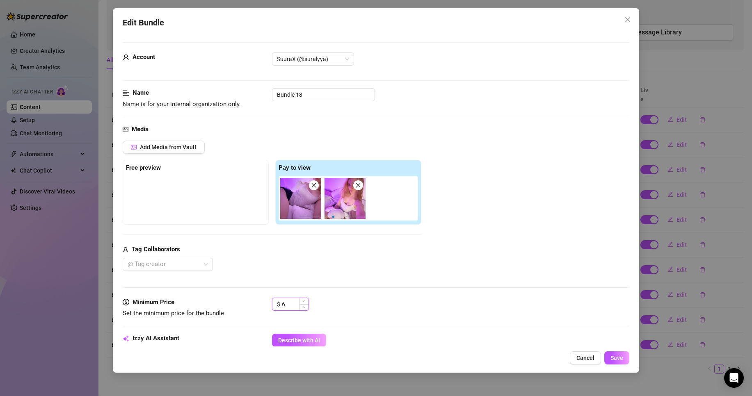
click at [297, 300] on input "6" at bounding box center [295, 304] width 27 height 12
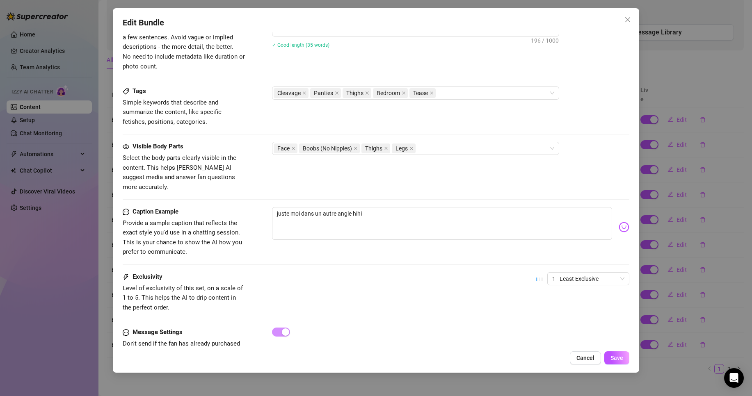
scroll to position [375, 0]
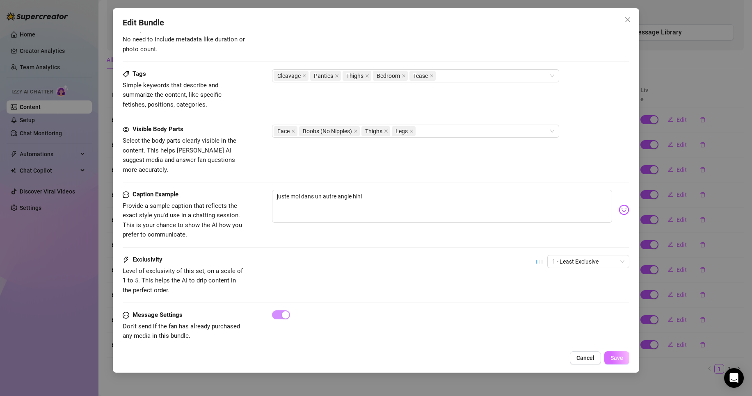
click at [614, 353] on button "Save" at bounding box center [616, 358] width 25 height 13
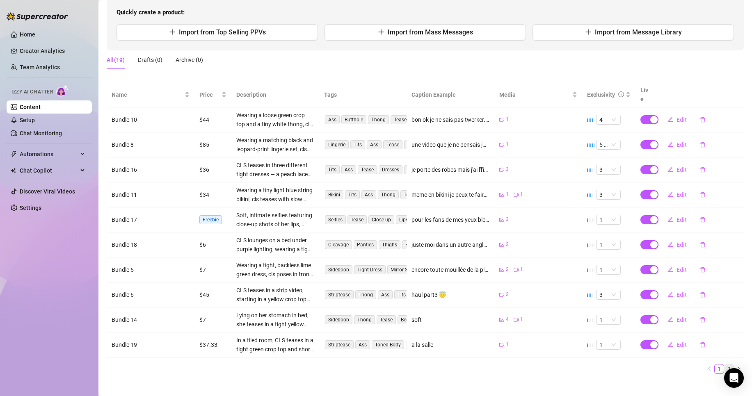
click at [725, 365] on link "2" at bounding box center [729, 369] width 9 height 9
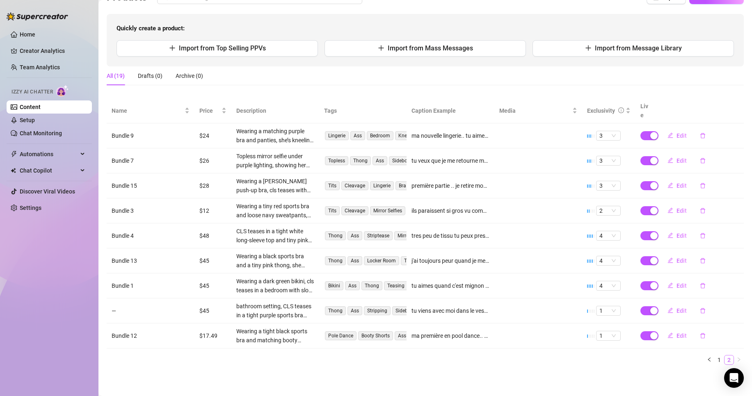
scroll to position [62, 0]
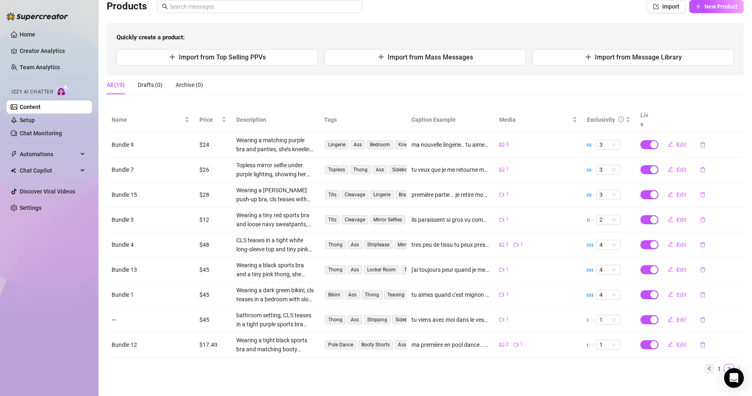
click at [706, 364] on button "button" at bounding box center [710, 369] width 10 height 10
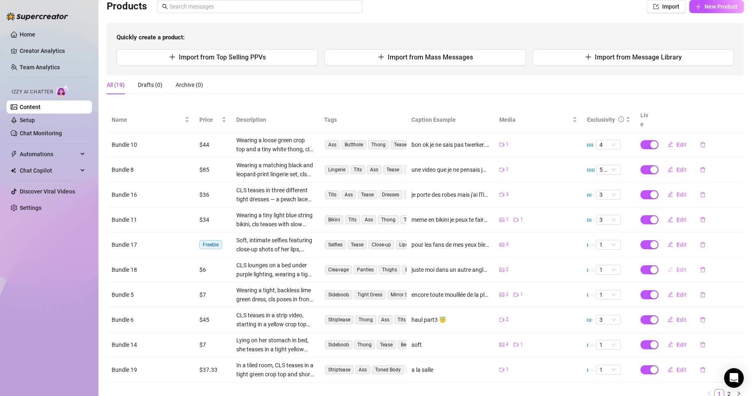
click at [677, 267] on span "Edit" at bounding box center [682, 270] width 10 height 7
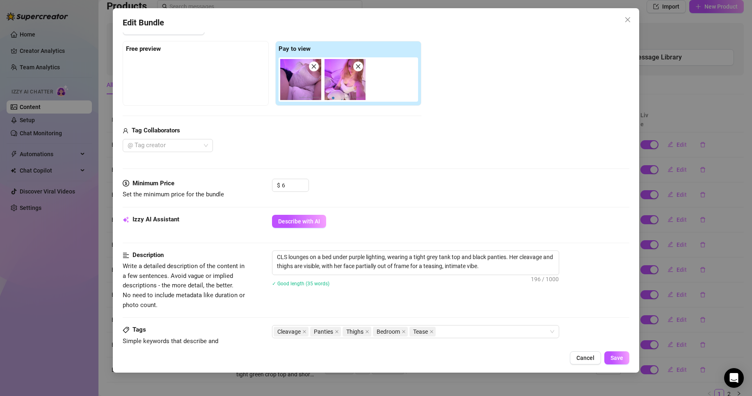
scroll to position [121, 0]
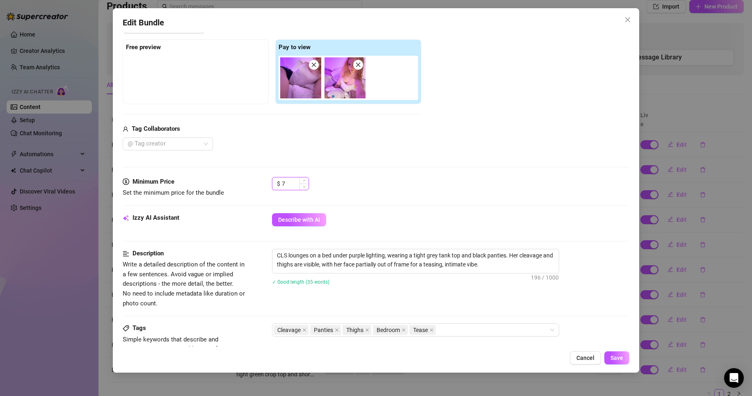
drag, startPoint x: 304, startPoint y: 183, endPoint x: 286, endPoint y: 181, distance: 17.7
click at [286, 181] on div "7" at bounding box center [295, 184] width 27 height 12
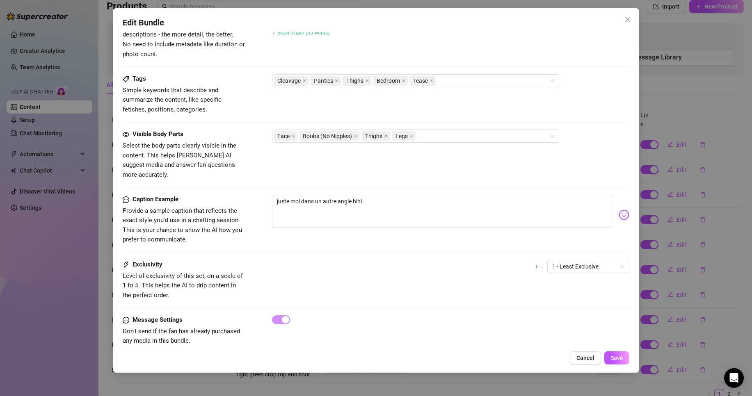
scroll to position [375, 0]
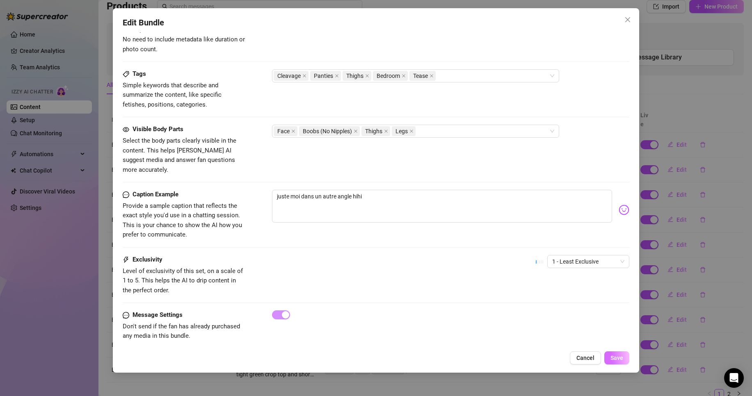
click at [621, 359] on span "Save" at bounding box center [617, 358] width 13 height 7
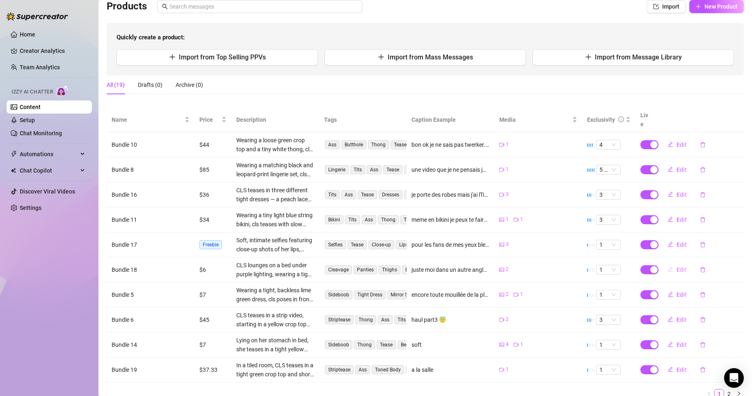
click at [671, 263] on button "Edit" at bounding box center [677, 269] width 32 height 13
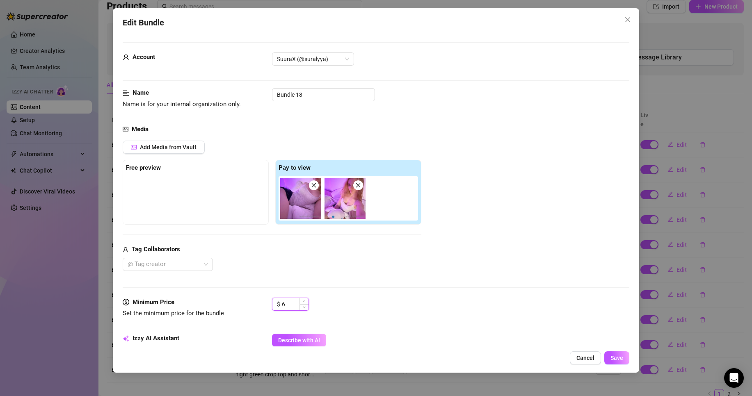
click at [293, 305] on input "6" at bounding box center [295, 304] width 27 height 12
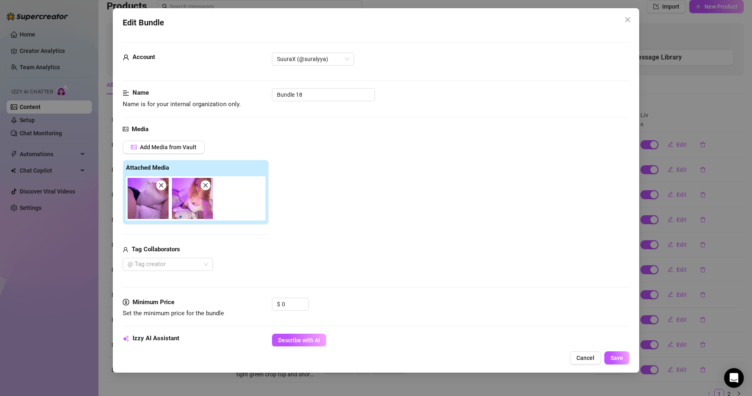
click at [231, 187] on div at bounding box center [197, 198] width 143 height 44
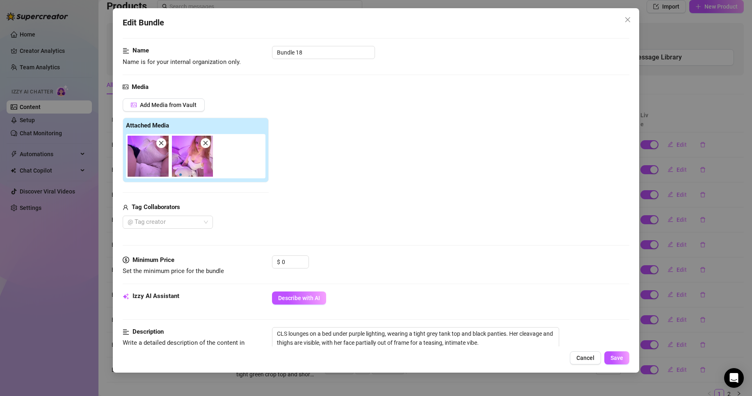
scroll to position [0, 0]
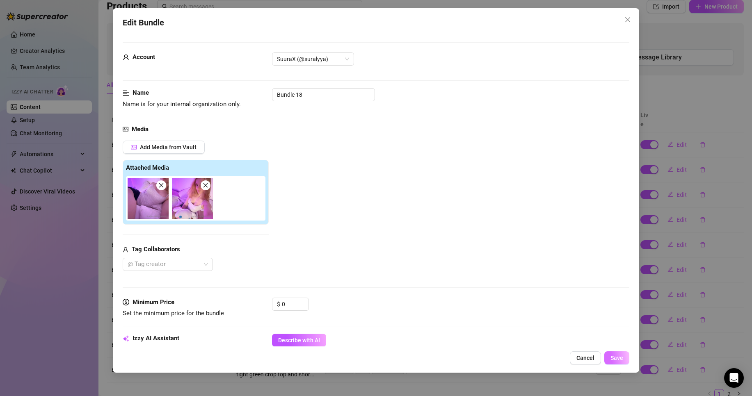
click at [623, 359] on span "Save" at bounding box center [617, 358] width 13 height 7
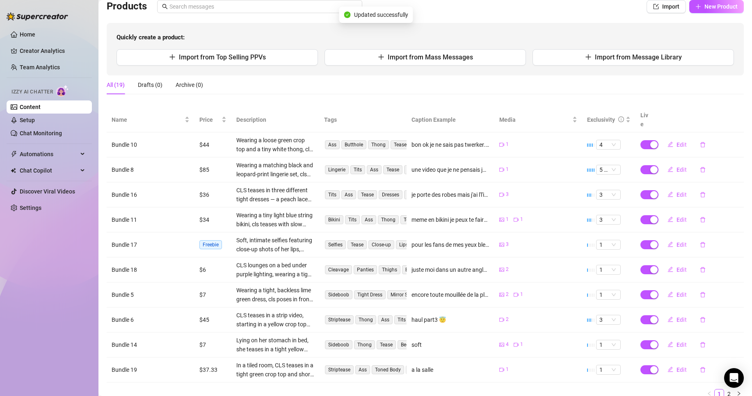
drag, startPoint x: 623, startPoint y: 359, endPoint x: 527, endPoint y: 344, distance: 97.6
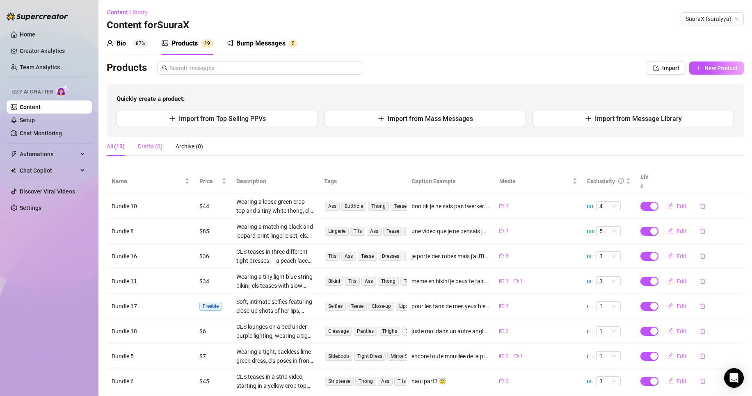
click at [151, 141] on div "Drafts (0)" at bounding box center [150, 146] width 25 height 19
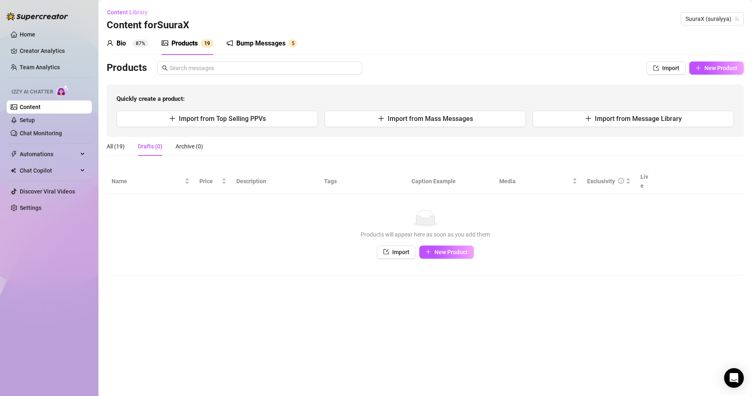
click at [151, 147] on div "Drafts (0)" at bounding box center [150, 146] width 25 height 9
click at [151, 152] on div "Drafts (0)" at bounding box center [150, 146] width 25 height 19
click at [124, 275] on main "Content Library Content for SuuraX SuuraX (suralyya) Bio 87% Products 1 9 Bump …" at bounding box center [425, 198] width 654 height 396
click at [280, 46] on div "Bump Messages" at bounding box center [260, 44] width 49 height 10
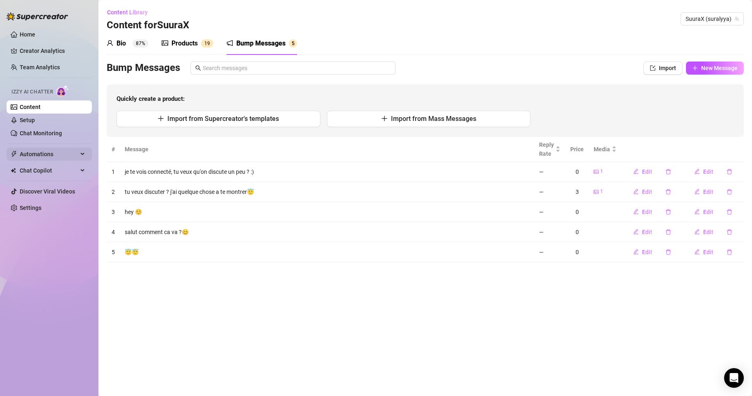
click at [66, 157] on span "Automations" at bounding box center [49, 154] width 58 height 13
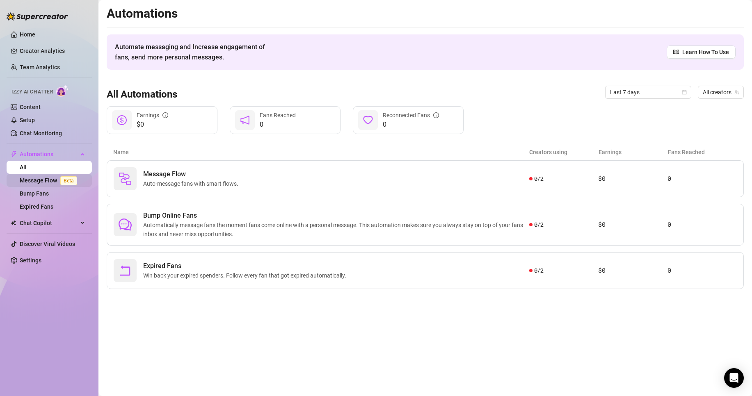
click at [66, 179] on span "Beta" at bounding box center [68, 180] width 17 height 9
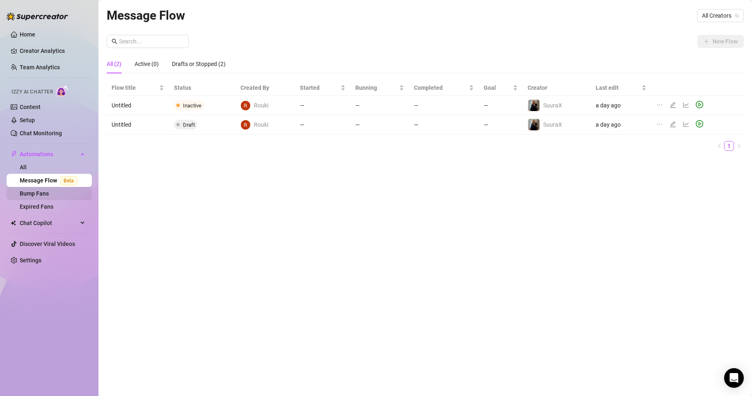
click at [45, 190] on link "Bump Fans" at bounding box center [34, 193] width 29 height 7
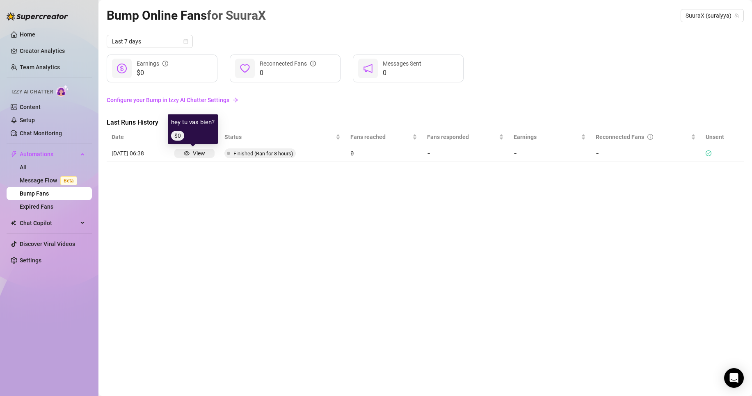
click at [193, 154] on div "View" at bounding box center [199, 153] width 12 height 9
click at [233, 154] on span "Finished (Ran for 8 hours)" at bounding box center [263, 154] width 60 height 6
click at [352, 156] on article "0" at bounding box center [383, 153] width 67 height 9
click at [712, 151] on div at bounding box center [715, 154] width 18 height 6
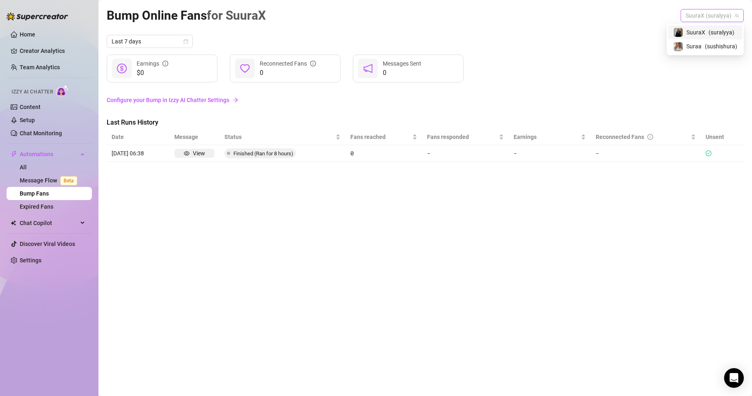
click at [705, 11] on span "SuuraX (suralyya)" at bounding box center [712, 15] width 53 height 12
click at [37, 220] on span "Chat Copilot" at bounding box center [49, 223] width 58 height 13
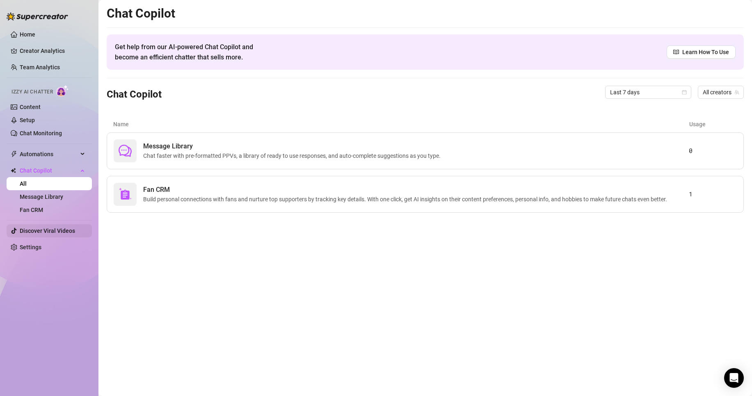
click at [57, 230] on link "Discover Viral Videos" at bounding box center [47, 231] width 55 height 7
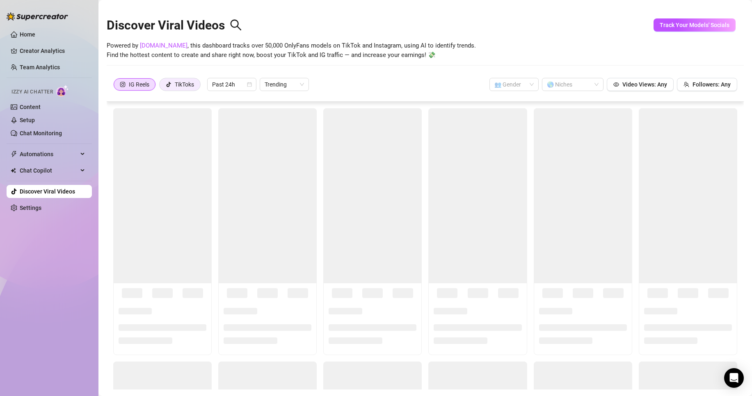
click at [173, 86] on div "TikToks" at bounding box center [180, 84] width 28 height 12
click at [162, 87] on input "TikToks" at bounding box center [162, 87] width 0 height 0
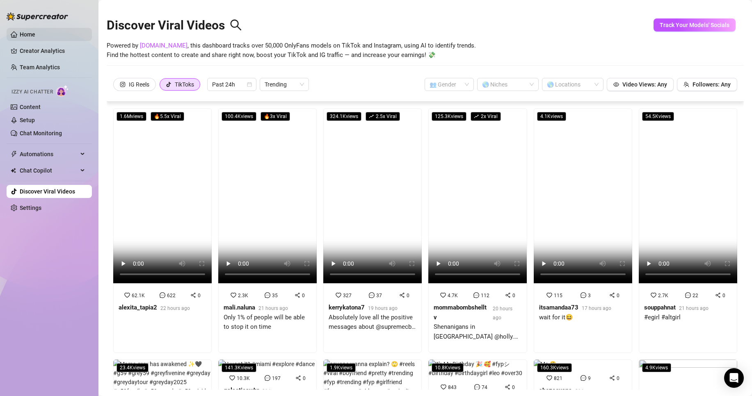
click at [35, 35] on link "Home" at bounding box center [28, 34] width 16 height 7
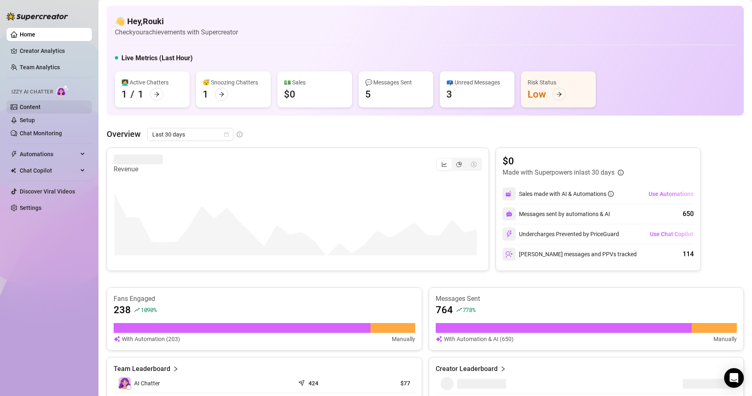
click at [29, 109] on link "Content" at bounding box center [30, 107] width 21 height 7
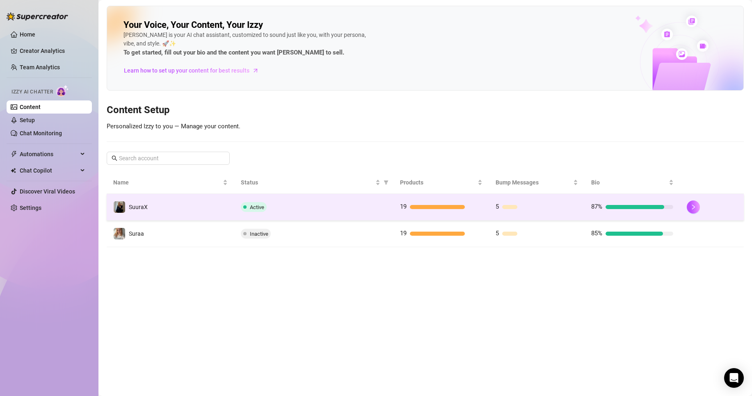
click at [391, 203] on td "Active" at bounding box center [313, 207] width 159 height 27
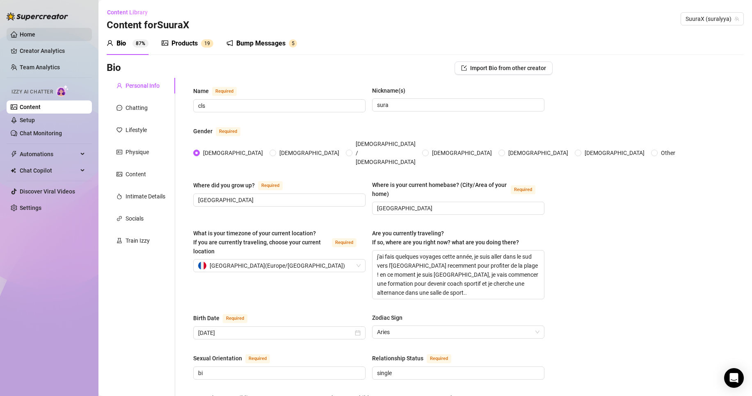
click at [29, 34] on link "Home" at bounding box center [28, 34] width 16 height 7
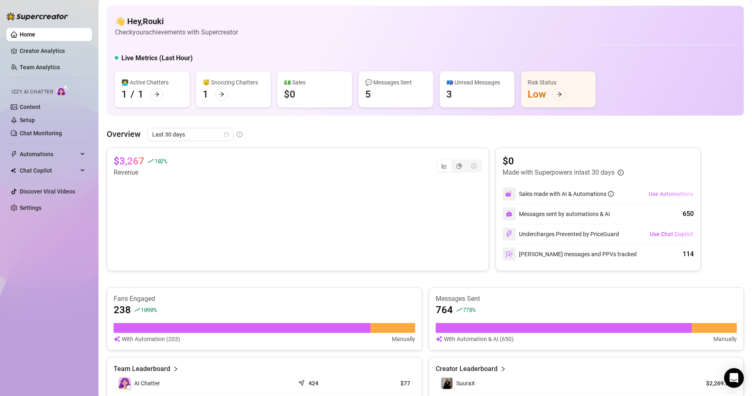
click at [659, 196] on span "Use Automations" at bounding box center [671, 194] width 45 height 7
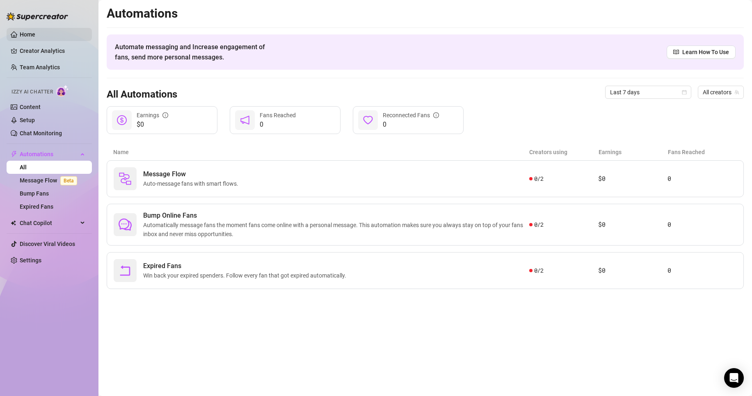
click at [35, 37] on link "Home" at bounding box center [28, 34] width 16 height 7
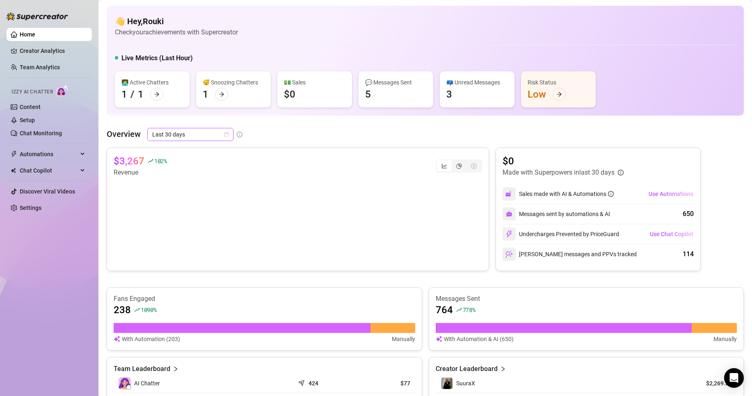
click at [208, 139] on span "Last 30 days" at bounding box center [190, 134] width 76 height 12
click at [197, 191] on div "Last 90 days" at bounding box center [189, 190] width 73 height 9
click at [220, 137] on span "Last 90 days" at bounding box center [190, 134] width 76 height 12
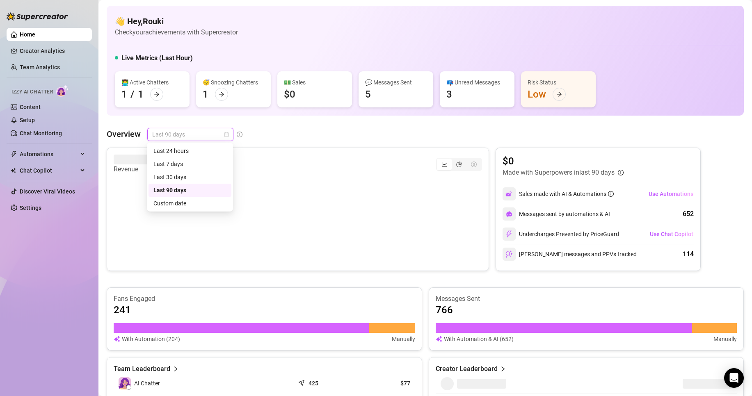
click at [324, 114] on div "👋 Hey, Rouki Check your achievements with Supercreator Live Metrics (Last Hour)…" at bounding box center [425, 61] width 637 height 110
click at [191, 133] on span "Last 90 days" at bounding box center [190, 134] width 76 height 12
click at [192, 162] on div "Last 7 days" at bounding box center [189, 164] width 73 height 9
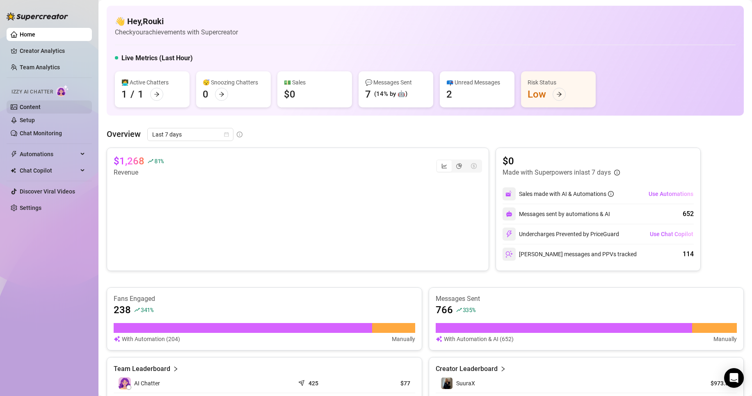
click at [37, 104] on link "Content" at bounding box center [30, 107] width 21 height 7
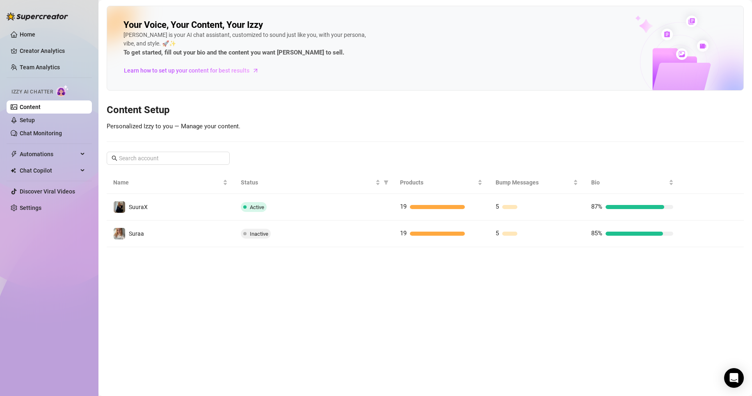
click at [36, 104] on link "Content" at bounding box center [30, 107] width 21 height 7
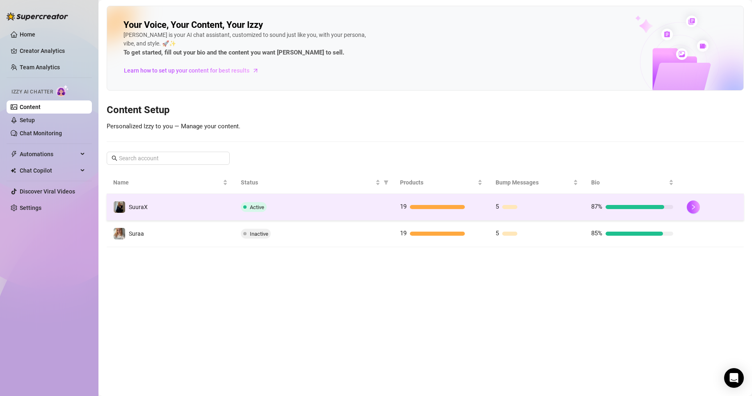
click at [286, 210] on div "Active" at bounding box center [314, 207] width 146 height 10
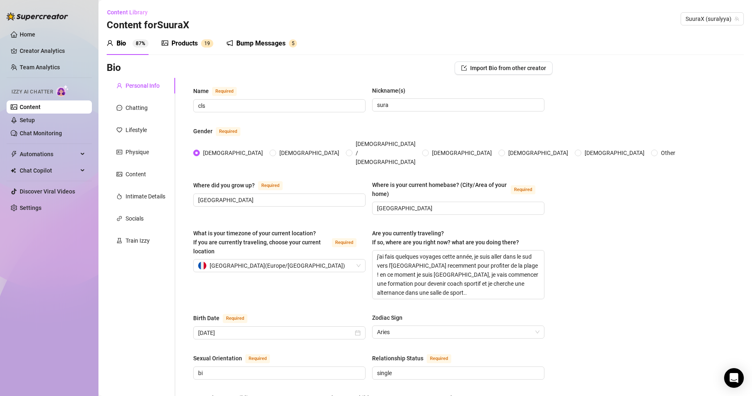
scroll to position [75, 0]
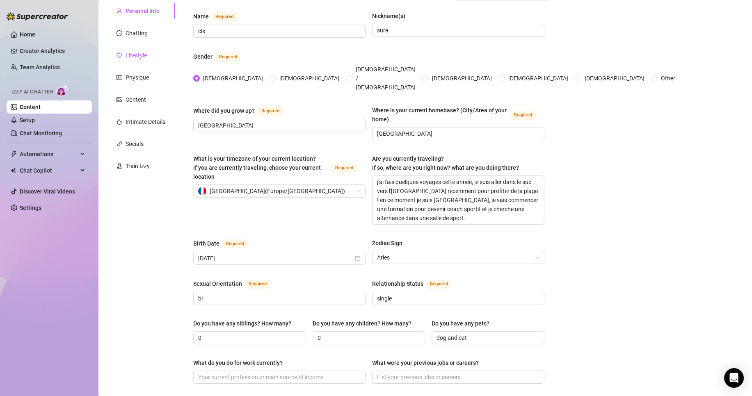
click at [142, 51] on div "Lifestyle" at bounding box center [136, 55] width 21 height 9
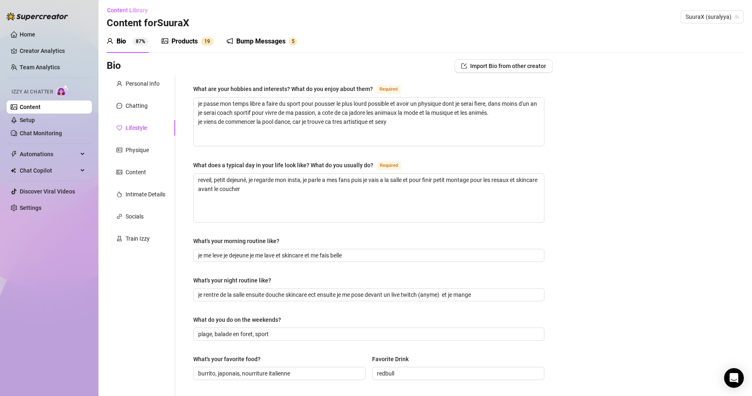
scroll to position [0, 0]
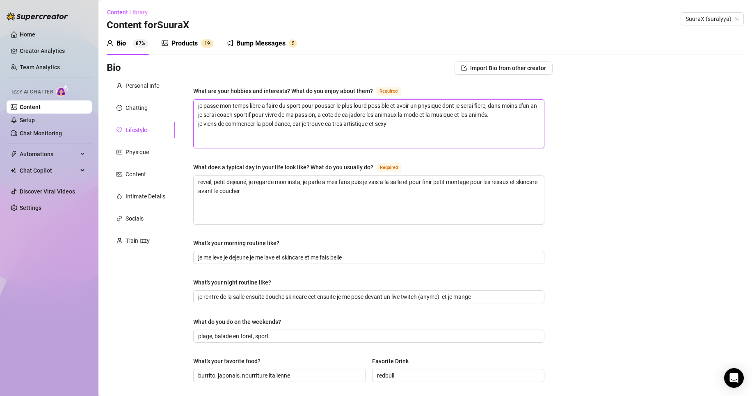
click at [421, 140] on textarea "je passe mon temps libre a faire du sport pour pousser le plus lourd possible e…" at bounding box center [369, 124] width 350 height 48
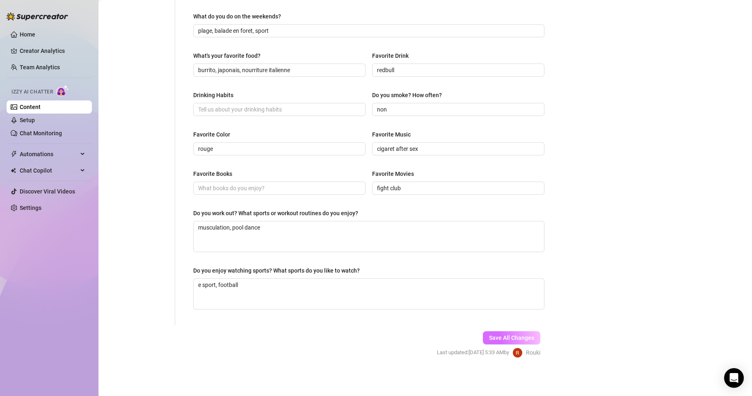
click at [496, 333] on button "Save All Changes" at bounding box center [511, 338] width 57 height 13
click at [35, 119] on link "Setup" at bounding box center [27, 120] width 15 height 7
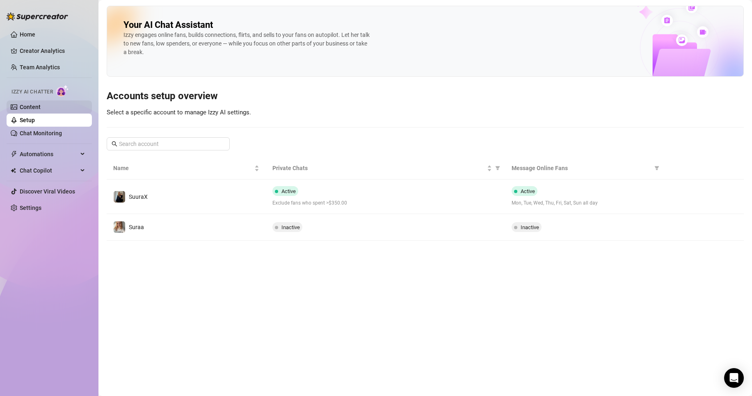
click at [41, 107] on link "Content" at bounding box center [30, 107] width 21 height 7
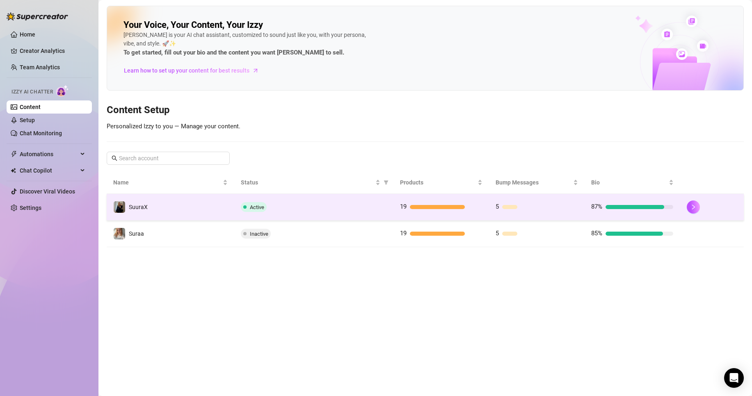
click at [265, 204] on span "Active" at bounding box center [254, 207] width 26 height 10
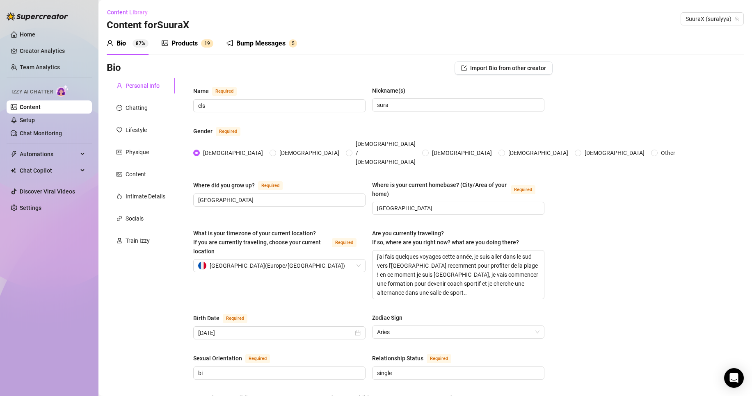
click at [172, 50] on div "Products 1 9" at bounding box center [188, 43] width 52 height 23
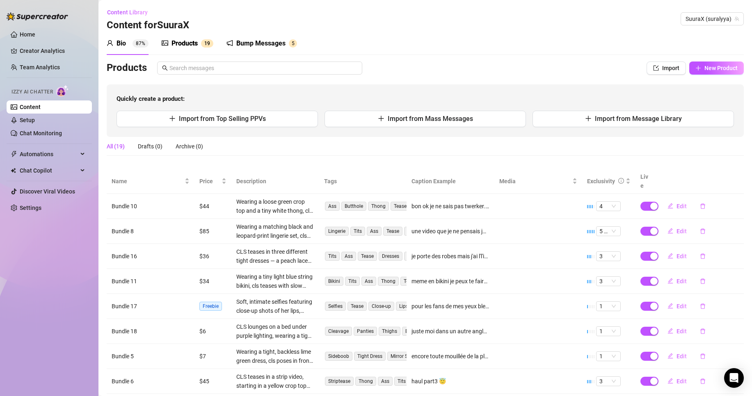
click at [177, 45] on div "Products" at bounding box center [185, 44] width 26 height 10
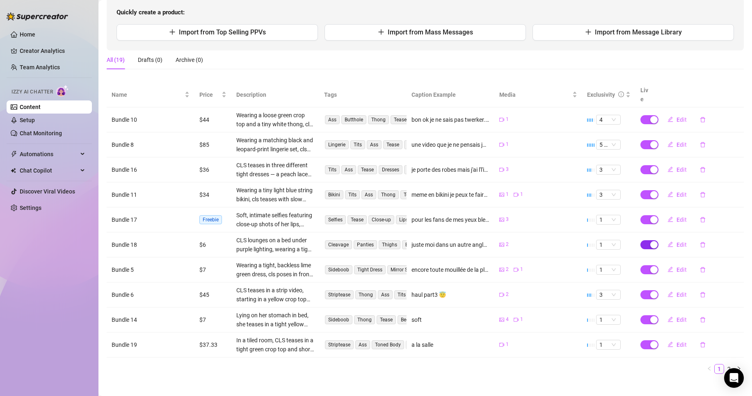
click at [641, 240] on span "button" at bounding box center [650, 244] width 18 height 9
click at [710, 215] on span "OK" at bounding box center [709, 216] width 8 height 7
click at [152, 57] on div "Drafts (1)" at bounding box center [150, 59] width 25 height 9
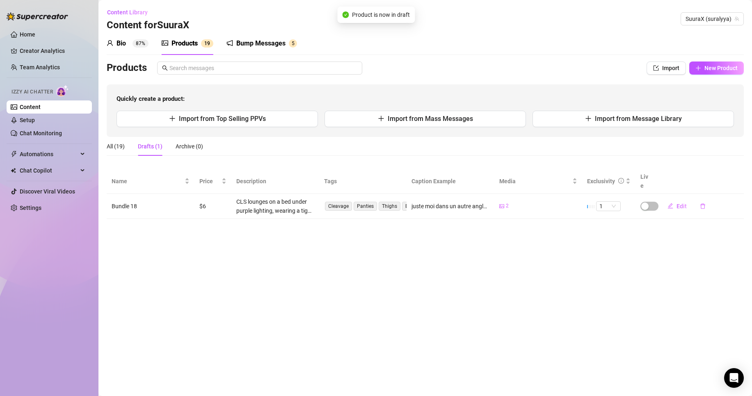
scroll to position [0, 0]
click at [664, 267] on main "Content Library Content for SuuraX SuuraX (suralyya) Bio 87% Products 1 9 Bump …" at bounding box center [425, 198] width 654 height 396
click at [682, 203] on span "Edit" at bounding box center [682, 206] width 10 height 7
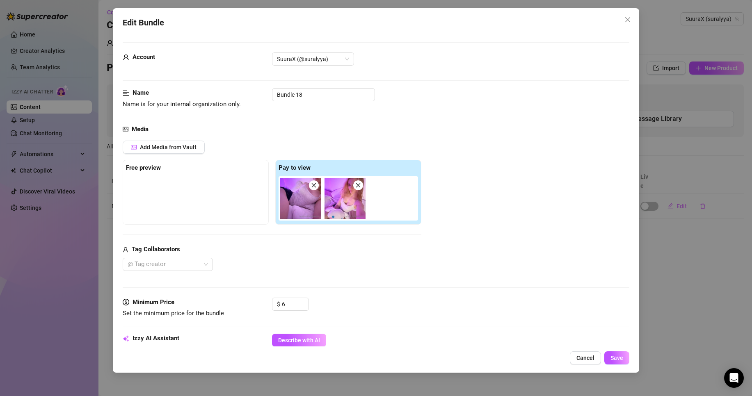
click at [290, 297] on div "Media Add Media from Vault Free preview Pay to view Tag Collaborators @ Tag cre…" at bounding box center [376, 211] width 507 height 173
click at [296, 311] on div "$ 6" at bounding box center [290, 308] width 37 height 21
drag, startPoint x: 296, startPoint y: 307, endPoint x: 208, endPoint y: 303, distance: 88.3
click at [244, 306] on div "Minimum Price Set the minimum price for the bundle $ 6" at bounding box center [376, 308] width 507 height 21
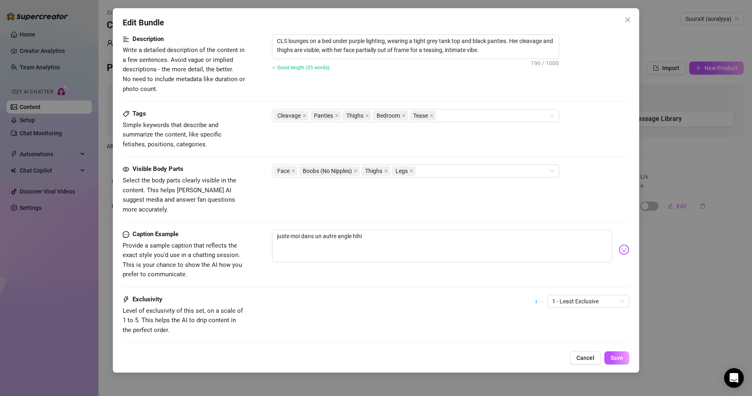
scroll to position [375, 0]
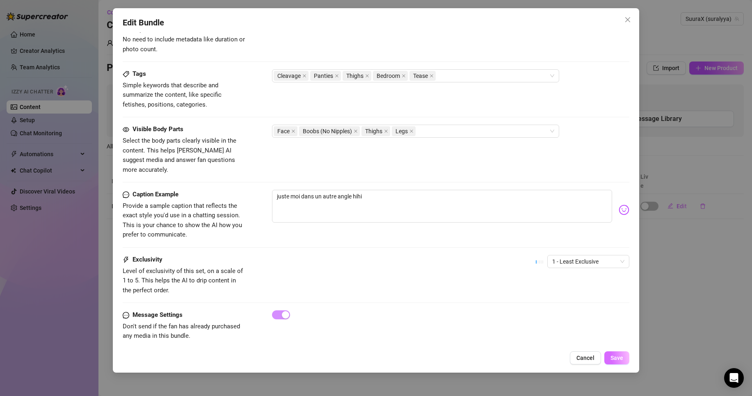
click at [622, 357] on span "Save" at bounding box center [617, 358] width 13 height 7
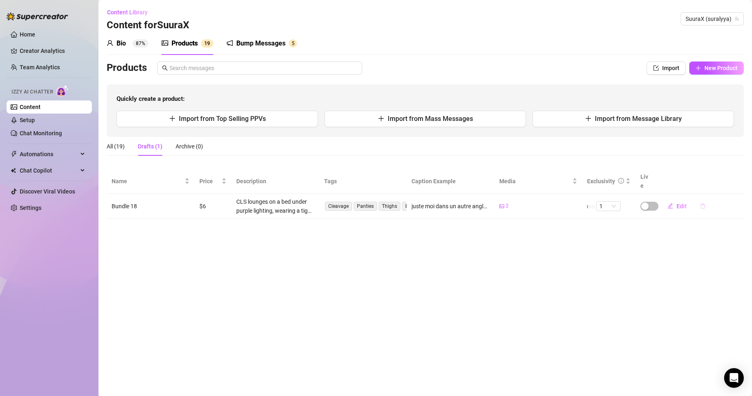
click at [700, 204] on icon "delete" at bounding box center [703, 207] width 6 height 6
click at [744, 179] on span "Yes" at bounding box center [739, 176] width 10 height 7
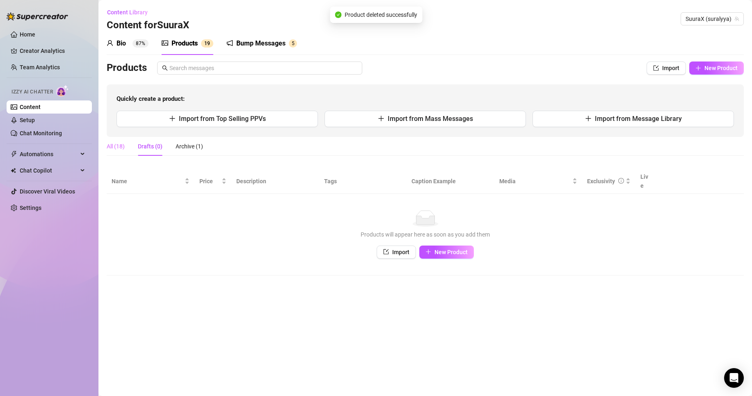
click at [121, 151] on div "All (18)" at bounding box center [116, 146] width 18 height 19
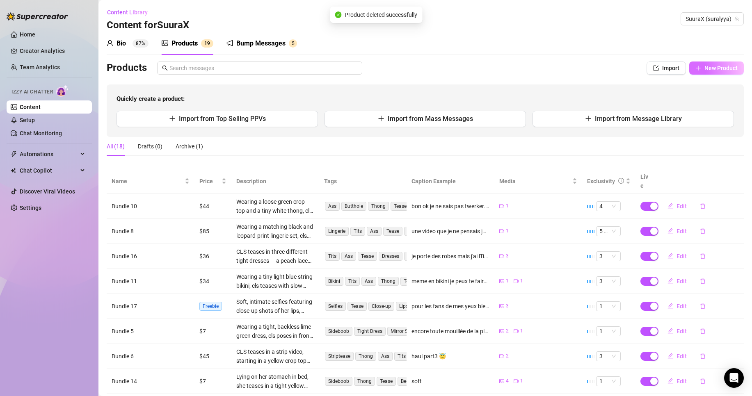
click at [705, 66] on span "New Product" at bounding box center [721, 68] width 33 height 7
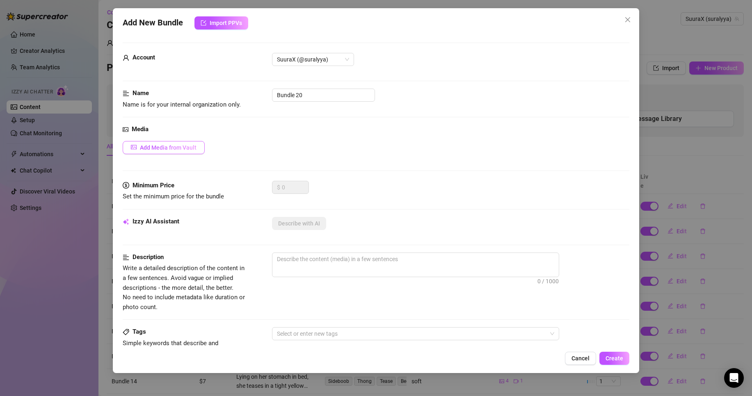
click at [162, 144] on span "Add Media from Vault" at bounding box center [168, 147] width 57 height 7
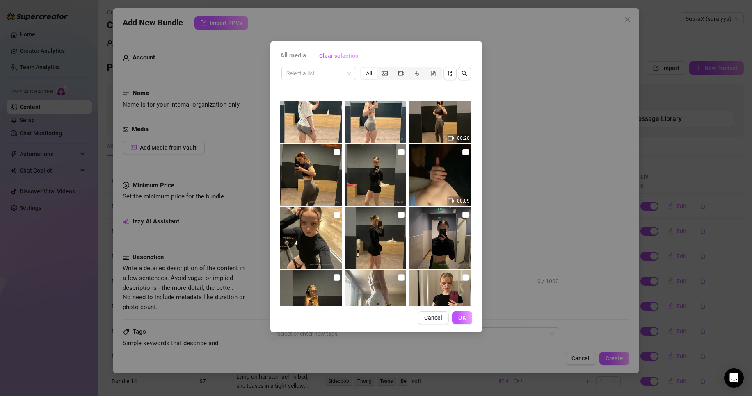
scroll to position [3683, 0]
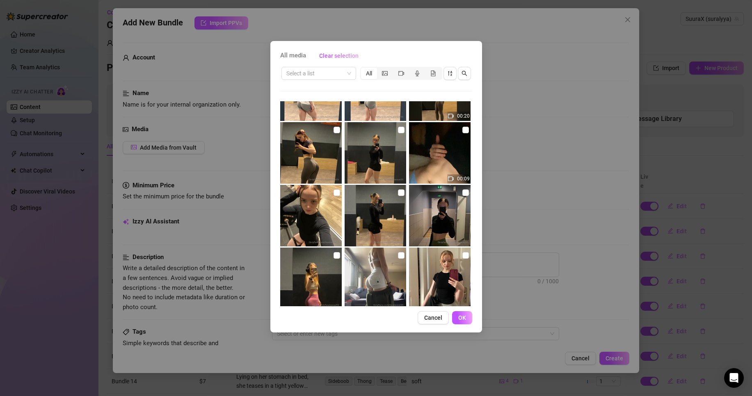
click at [572, 178] on div "All media Clear selection Select a list All 00:24 01:04 01:40 01:03 00:25 00:11…" at bounding box center [376, 198] width 752 height 396
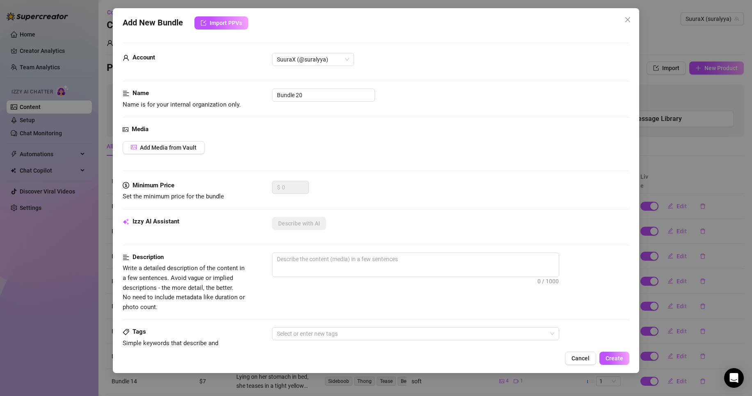
click at [715, 182] on div "Add New Bundle Import PPVs Account SuuraX (@suralyya) Name Name is for your int…" at bounding box center [376, 198] width 752 height 396
